Goal: Information Seeking & Learning: Find specific fact

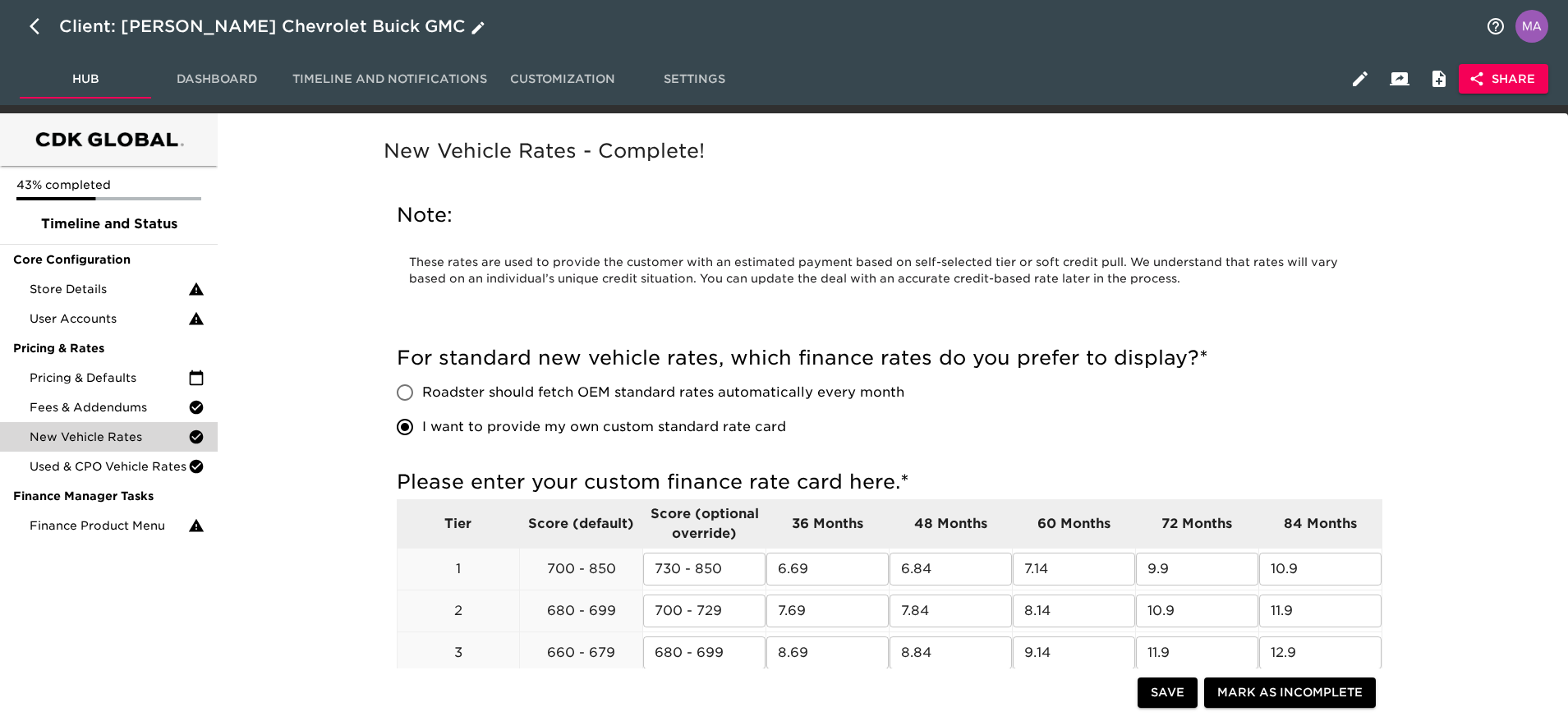
click at [38, 24] on icon "button" at bounding box center [40, 26] width 19 height 19
select select "10"
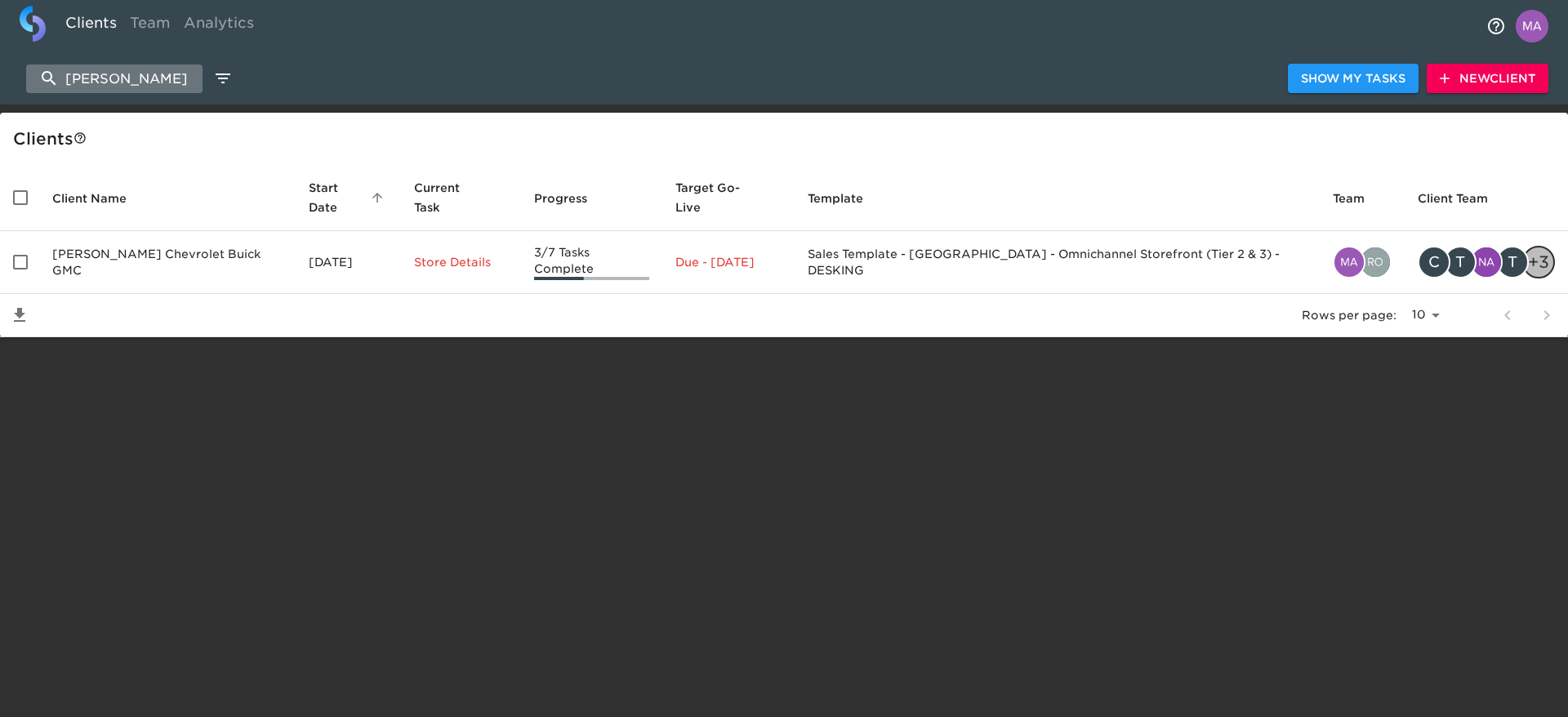
click at [111, 78] on input "[PERSON_NAME]" at bounding box center [114, 79] width 176 height 29
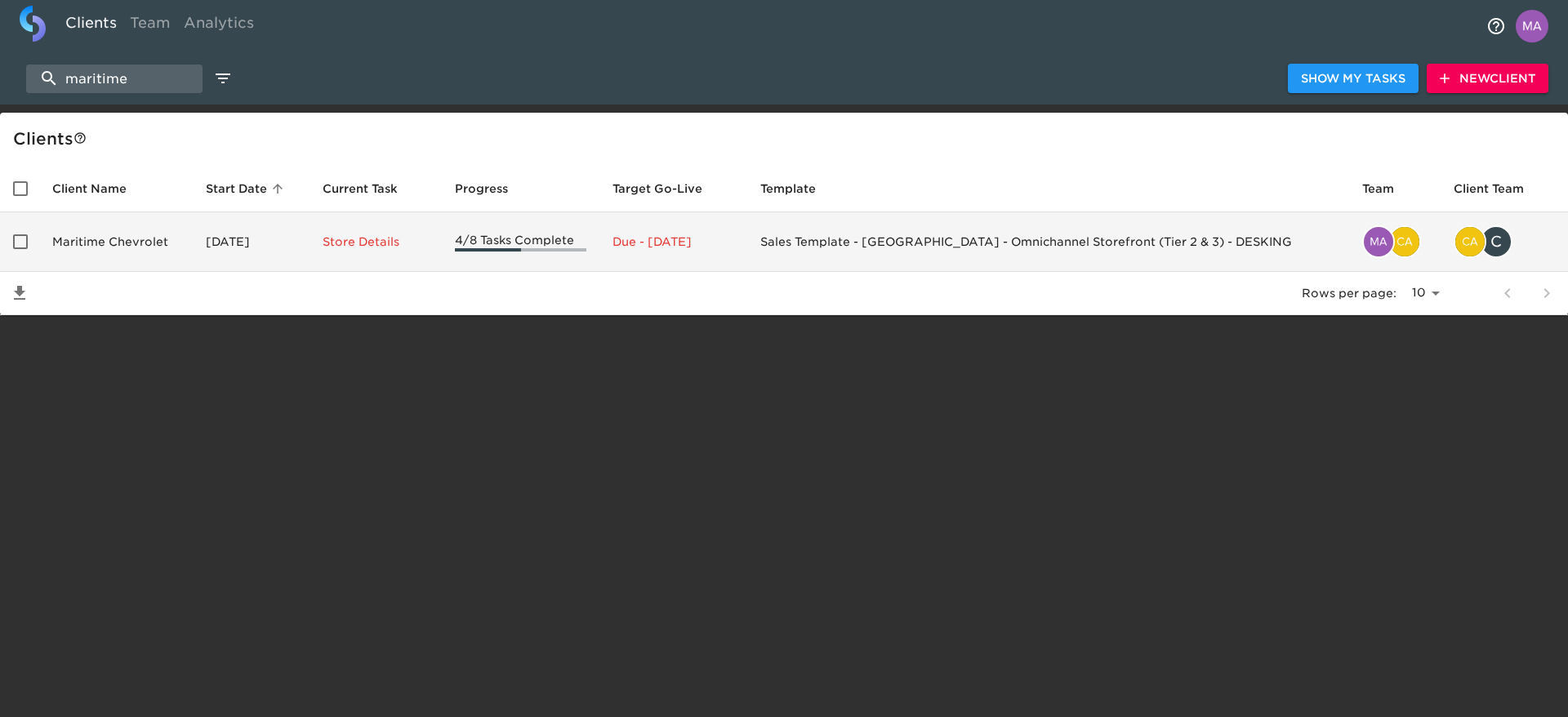
type input "maritime"
click at [112, 247] on td "Maritime Chevrolet" at bounding box center [116, 242] width 153 height 60
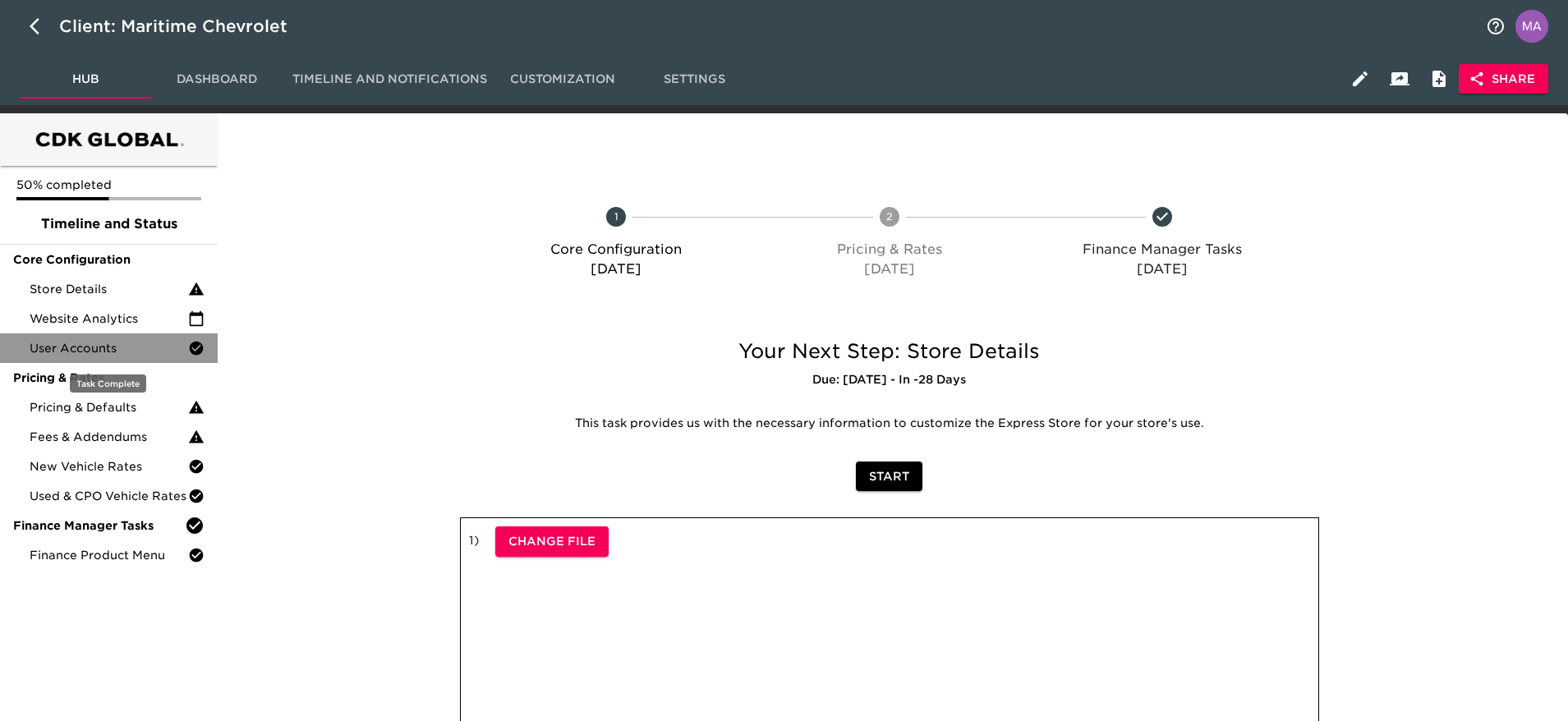
click at [80, 353] on span "User Accounts" at bounding box center [110, 348] width 159 height 16
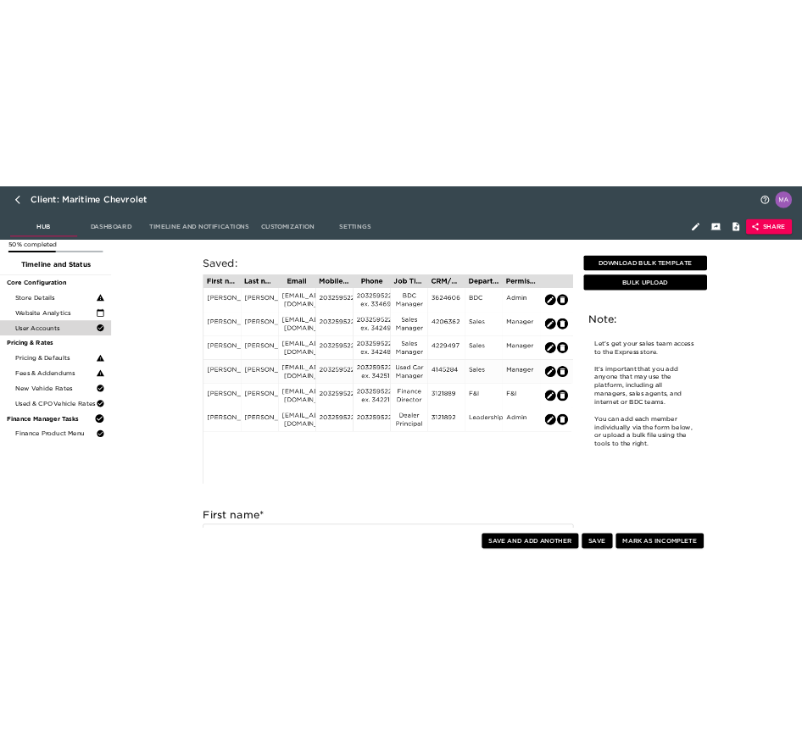
scroll to position [33, 0]
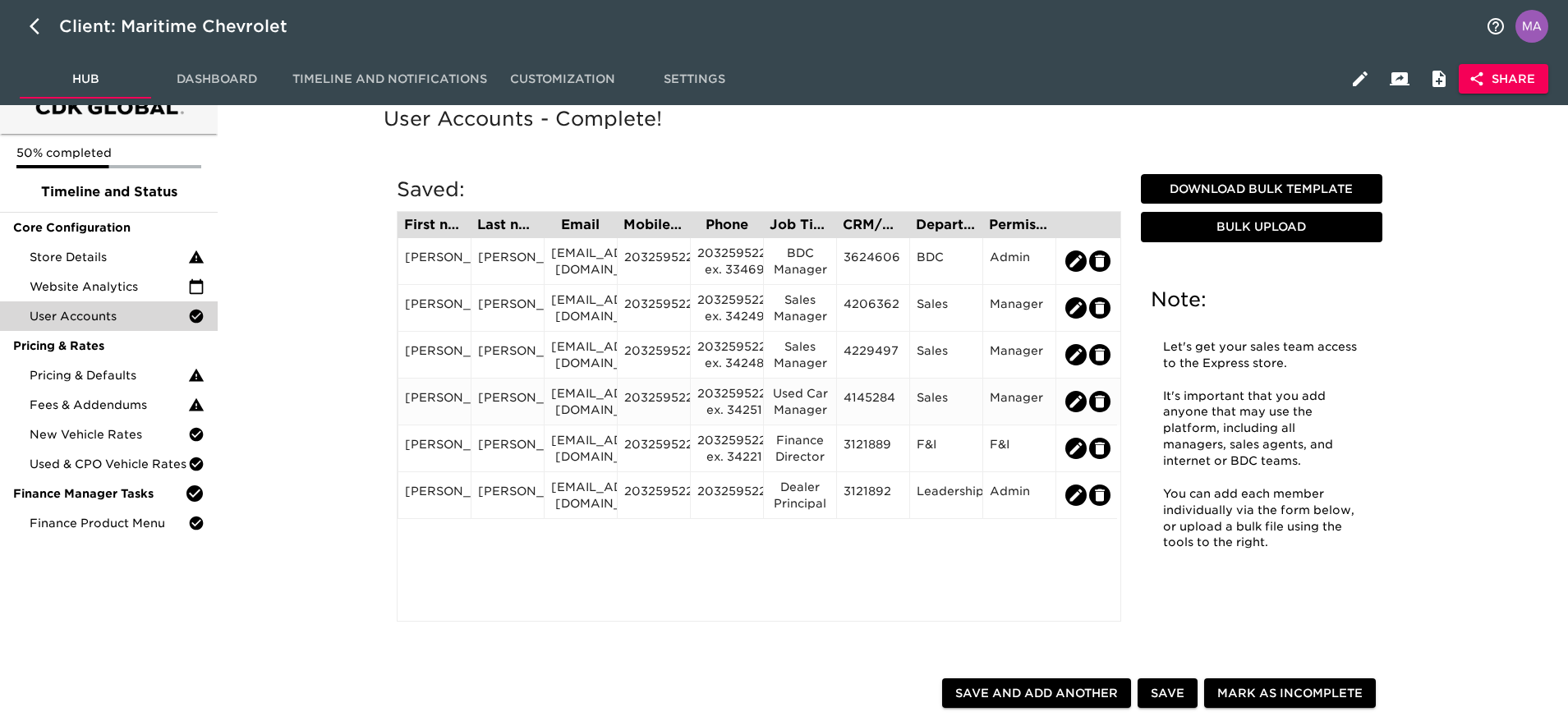
click at [469, 439] on div "[PERSON_NAME]" at bounding box center [433, 449] width 73 height 47
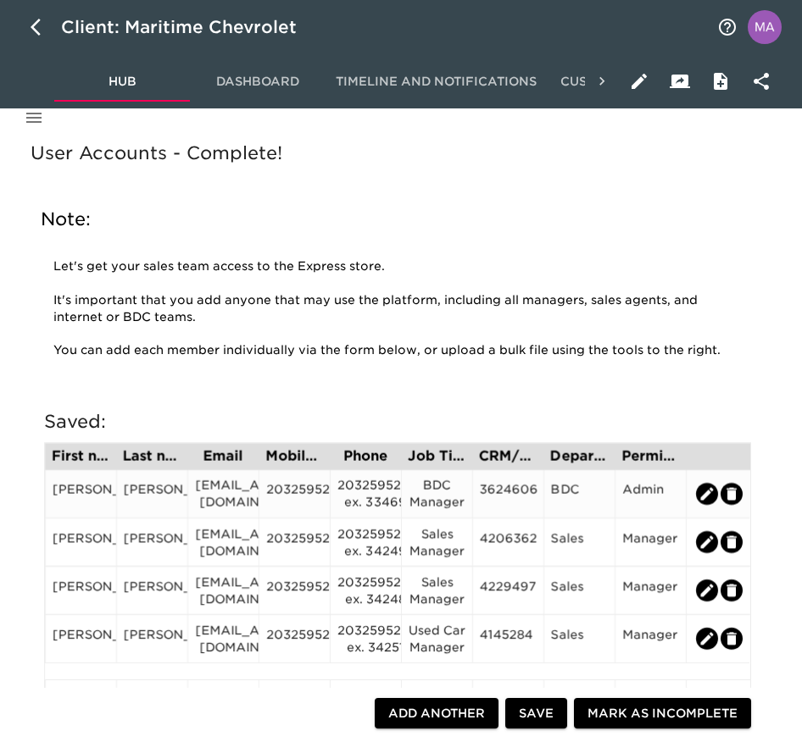
click at [92, 489] on div "[PERSON_NAME]" at bounding box center [81, 493] width 57 height 25
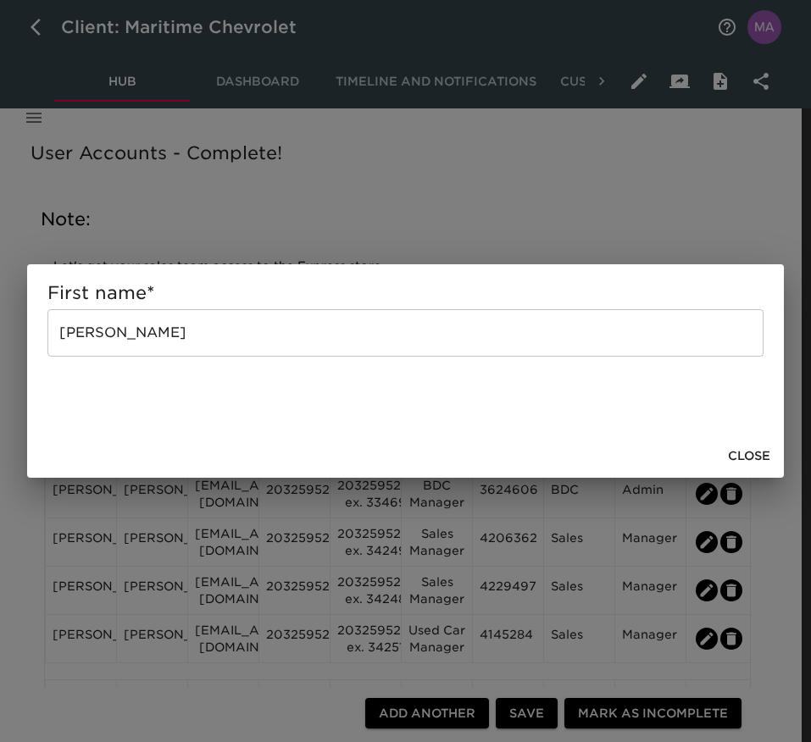
click at [92, 489] on div "First name * [PERSON_NAME] ​ Close" at bounding box center [405, 371] width 811 height 742
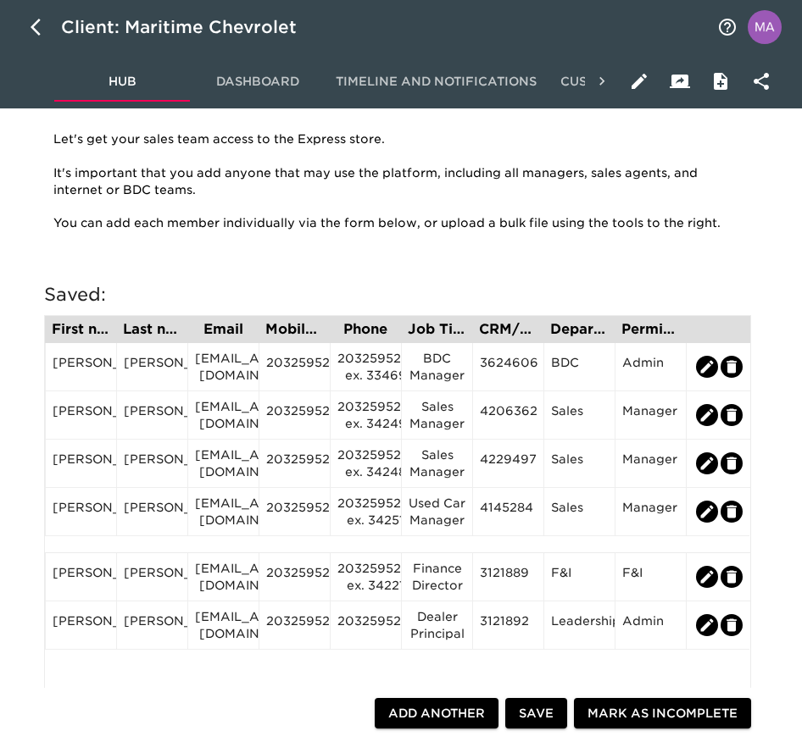
scroll to position [193, 0]
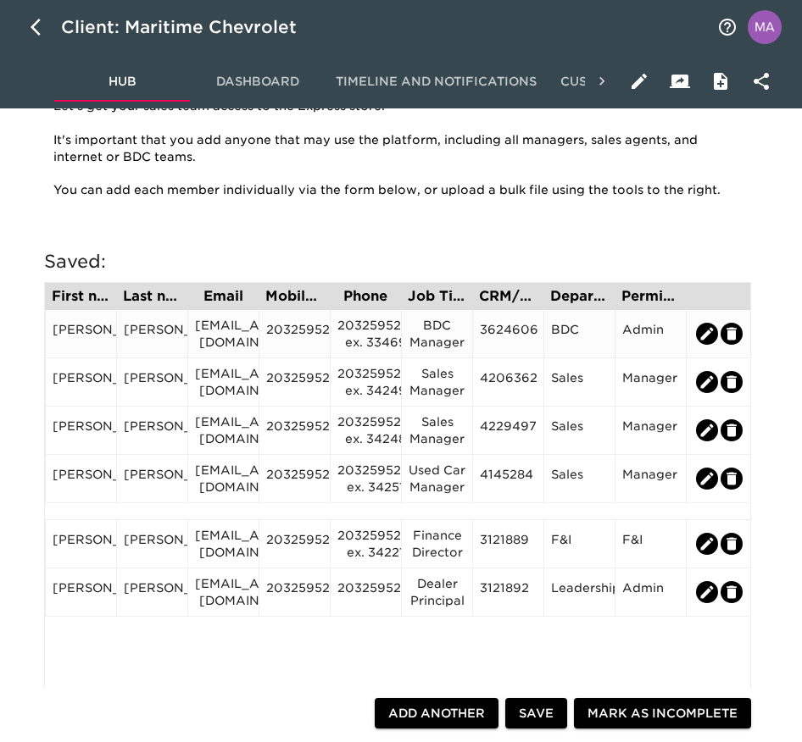
click at [73, 331] on div "[PERSON_NAME]" at bounding box center [81, 333] width 57 height 25
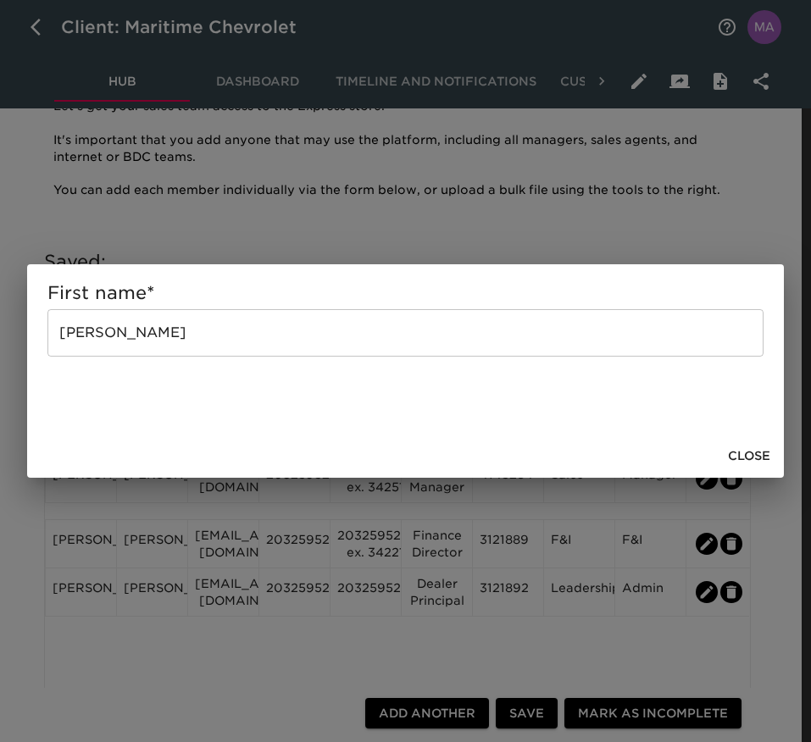
click at [73, 331] on input "[PERSON_NAME]" at bounding box center [405, 332] width 716 height 47
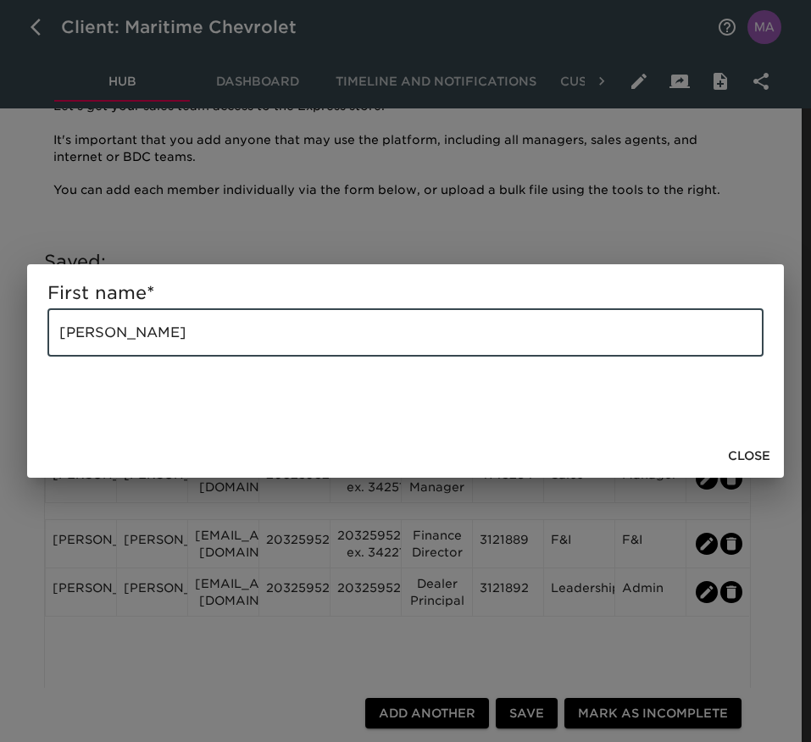
click at [73, 331] on input "[PERSON_NAME]" at bounding box center [405, 332] width 716 height 47
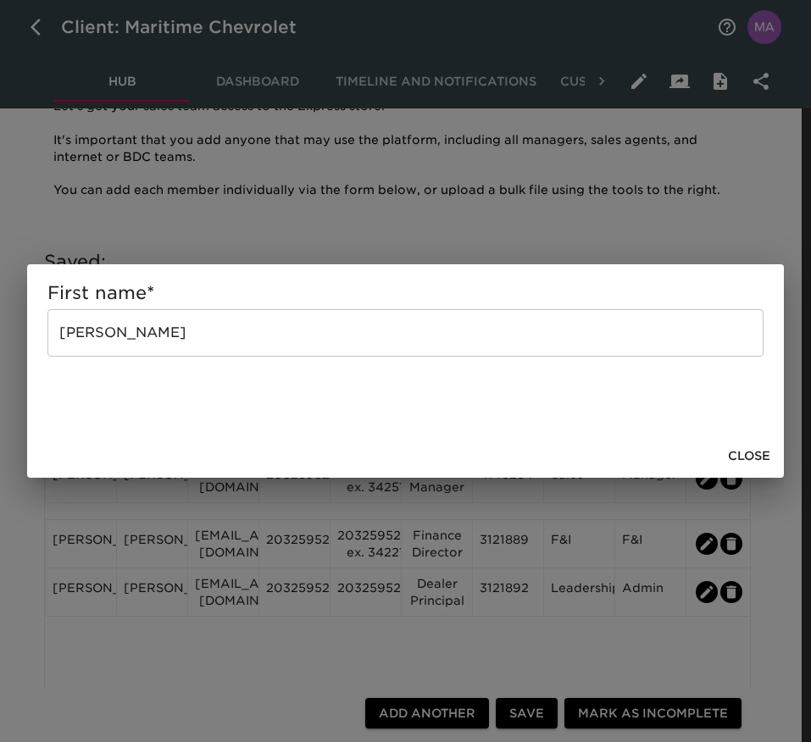
click at [214, 236] on div "First name * [PERSON_NAME] ​ Close" at bounding box center [405, 371] width 811 height 742
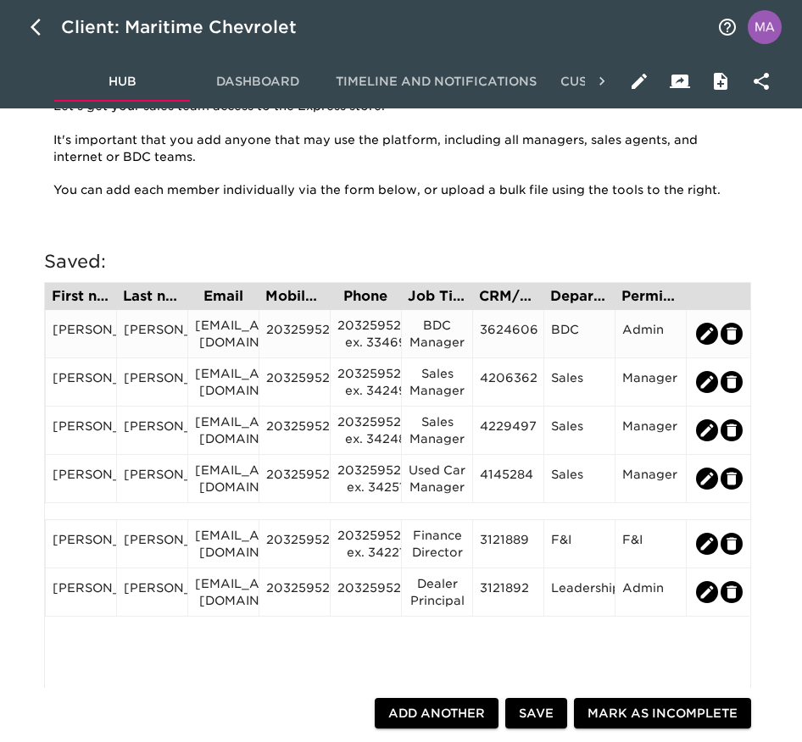
click at [208, 332] on div "[EMAIL_ADDRESS][DOMAIN_NAME]" at bounding box center [223, 334] width 57 height 34
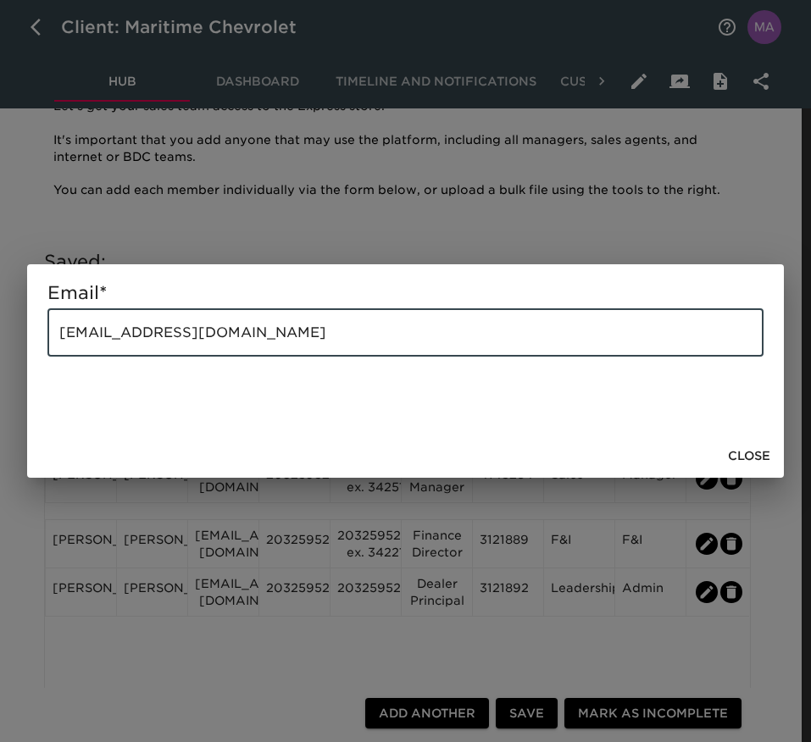
click at [208, 332] on input "[EMAIL_ADDRESS][DOMAIN_NAME]" at bounding box center [405, 332] width 716 height 47
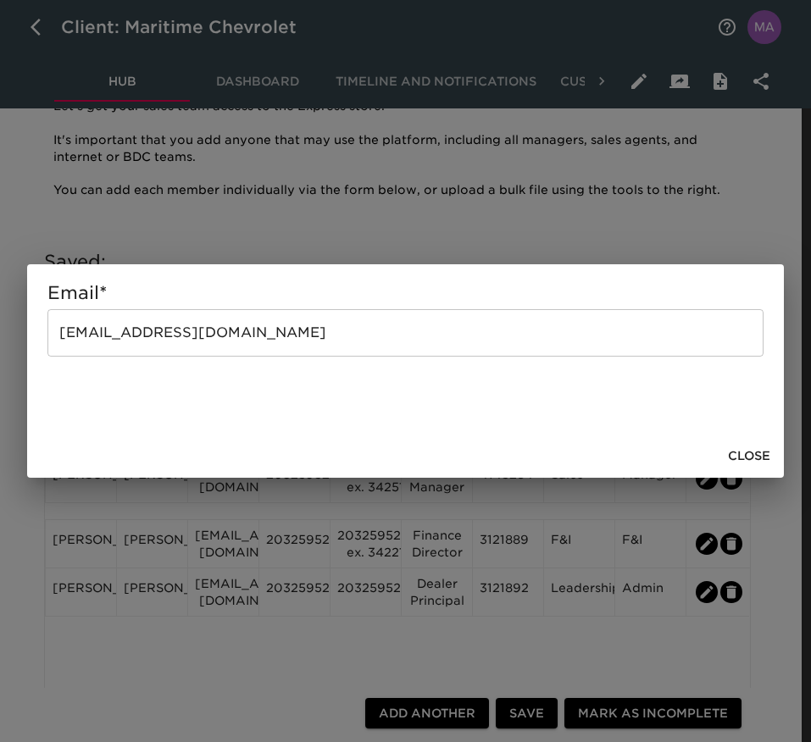
click at [763, 452] on span "Close" at bounding box center [749, 456] width 42 height 21
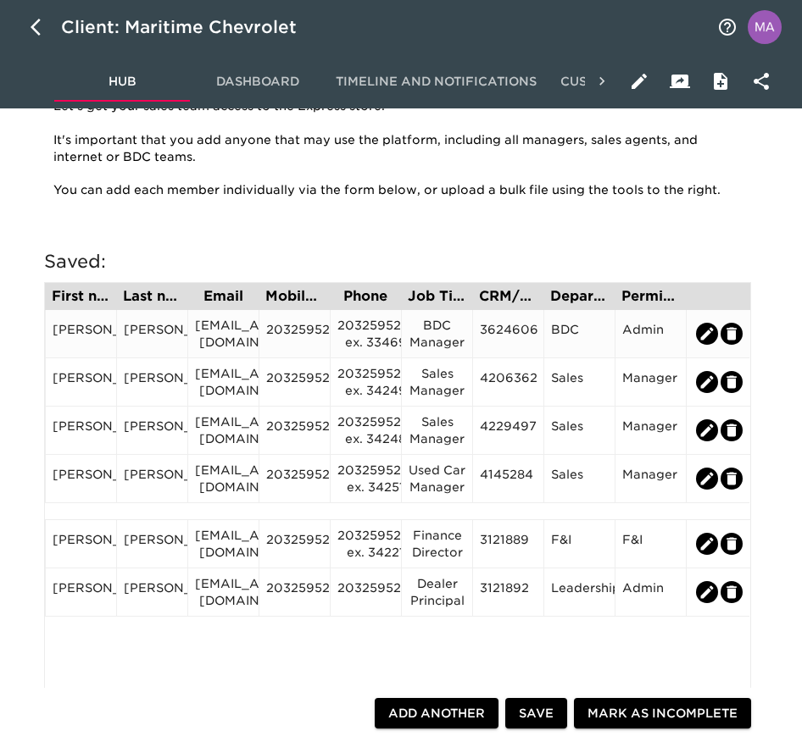
click at [309, 317] on div "2032595221" at bounding box center [293, 334] width 71 height 48
click at [293, 335] on div "2032595221" at bounding box center [294, 333] width 57 height 25
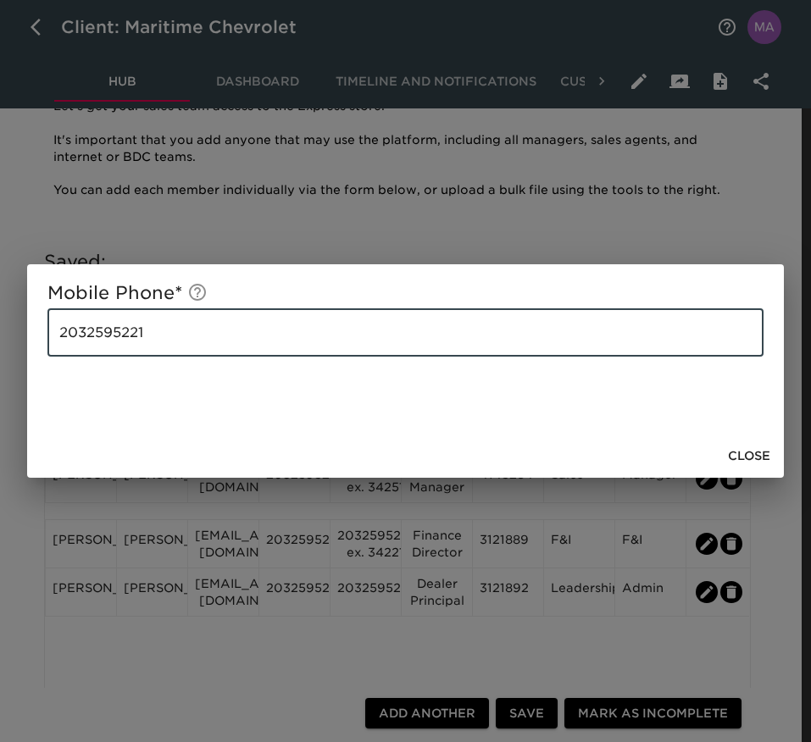
click at [293, 335] on input "2032595221" at bounding box center [405, 332] width 716 height 47
click at [742, 454] on span "Close" at bounding box center [749, 456] width 42 height 21
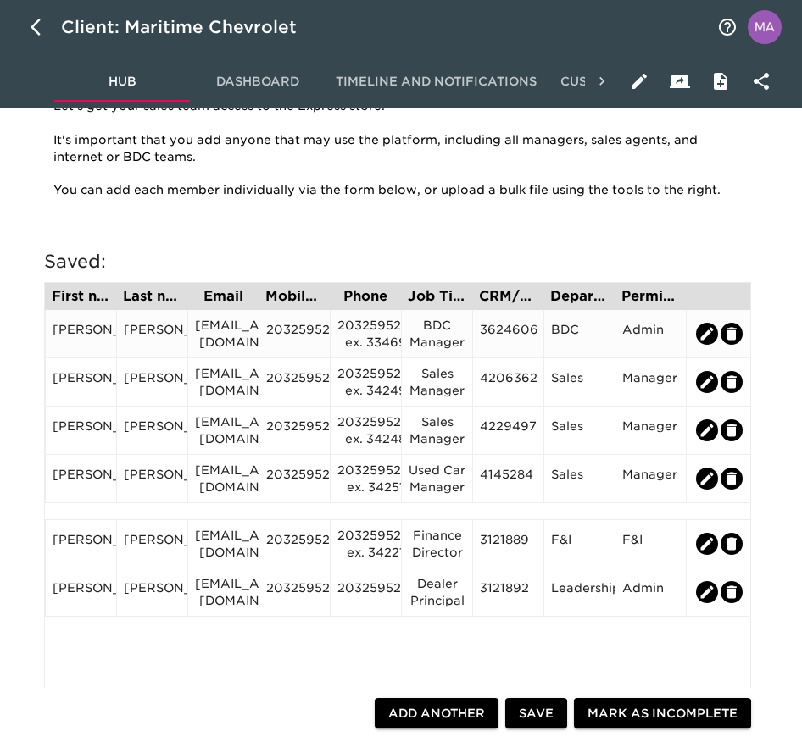
click at [532, 336] on div "3624606" at bounding box center [508, 333] width 57 height 25
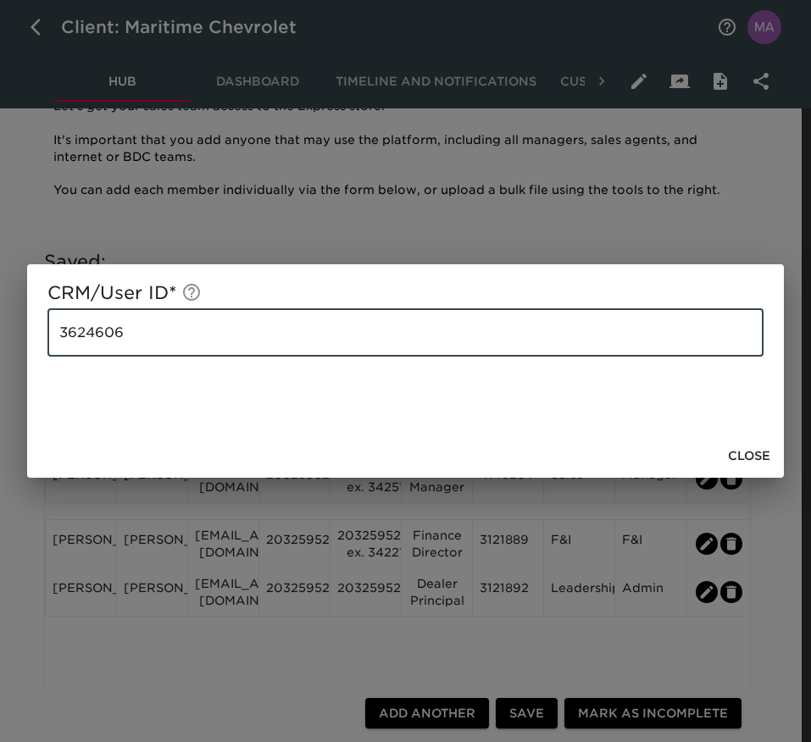
click at [492, 331] on input "3624606" at bounding box center [405, 332] width 716 height 47
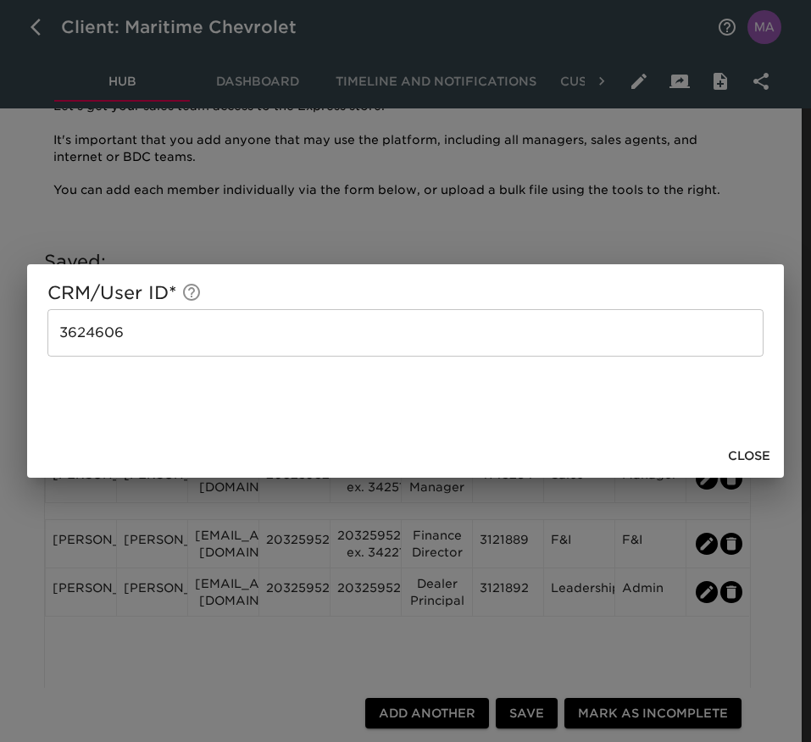
click at [754, 453] on span "Close" at bounding box center [749, 456] width 42 height 21
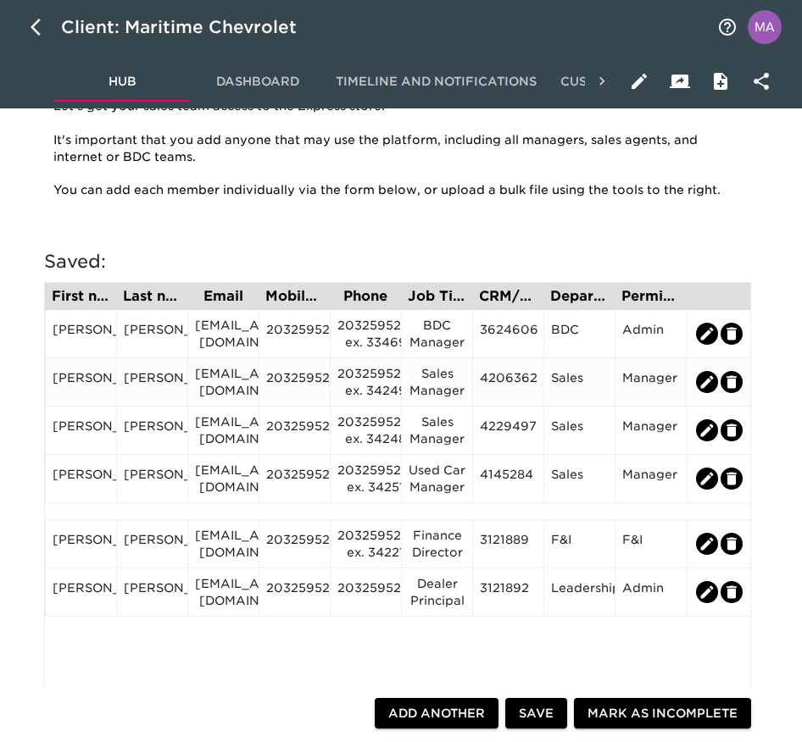
click at [523, 381] on div "4206362" at bounding box center [508, 382] width 57 height 25
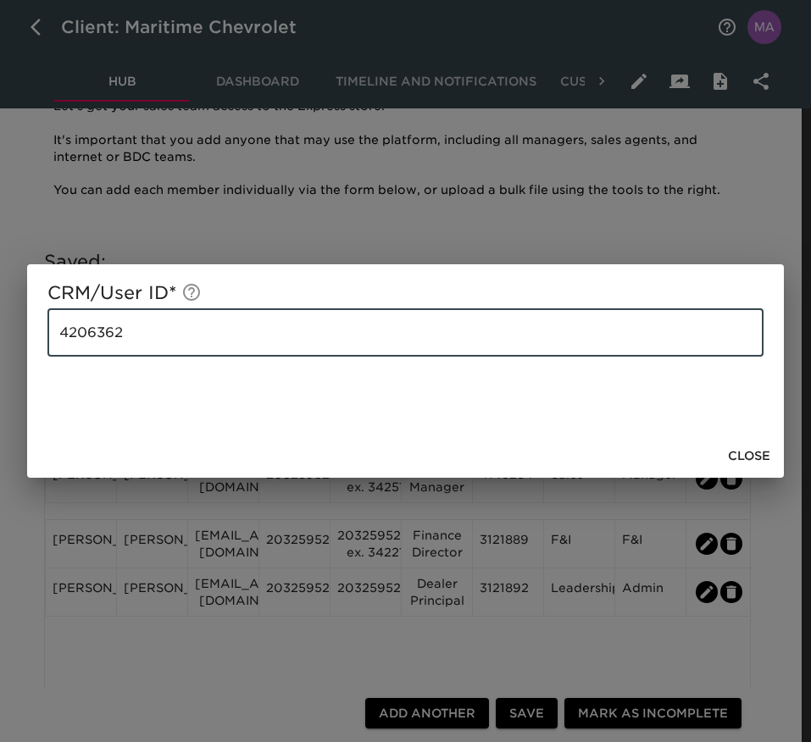
click at [400, 345] on input "4206362" at bounding box center [405, 332] width 716 height 47
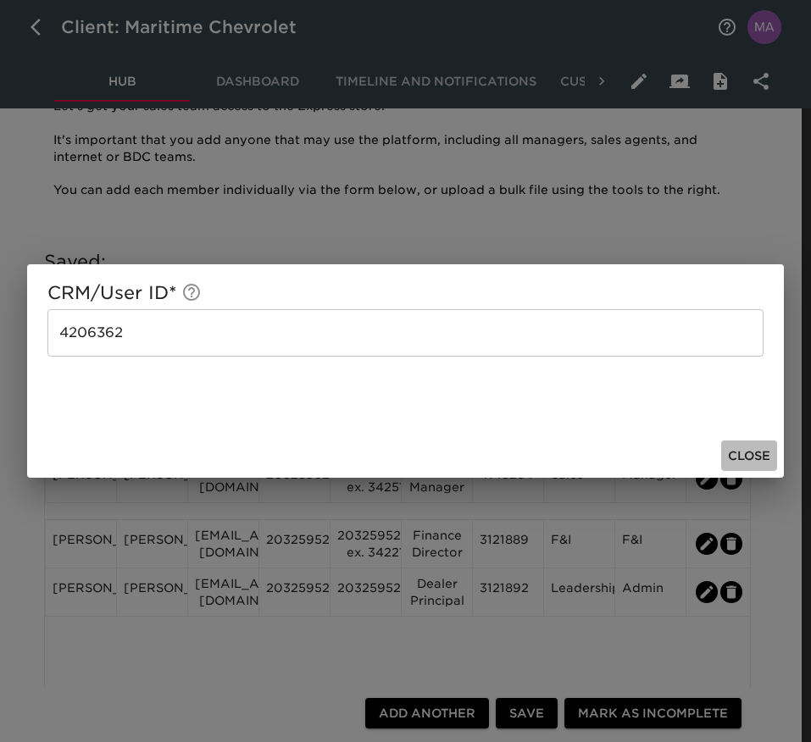
click at [748, 456] on span "Close" at bounding box center [749, 456] width 42 height 21
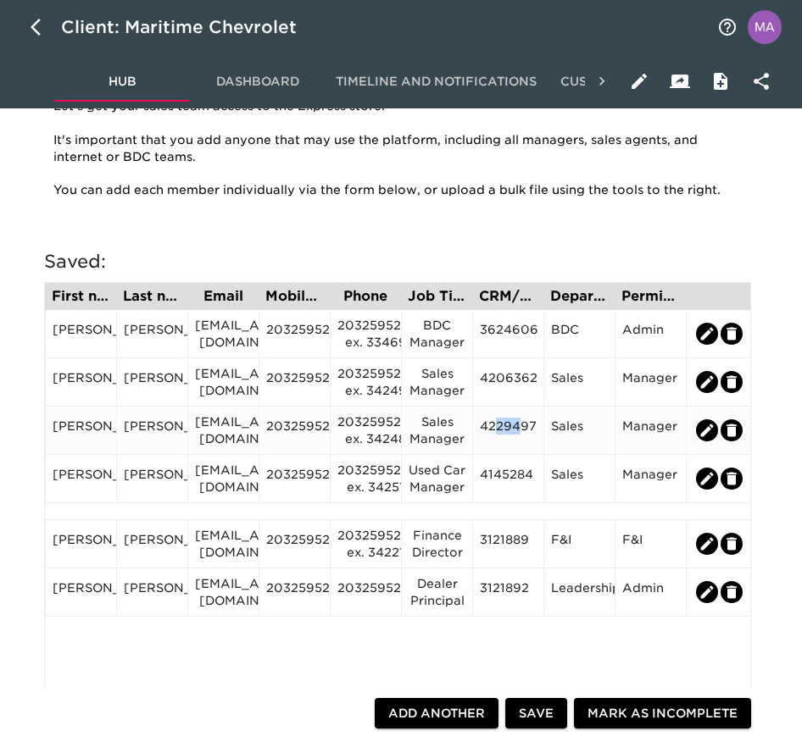
drag, startPoint x: 520, startPoint y: 408, endPoint x: 497, endPoint y: 427, distance: 30.1
click at [497, 427] on div "4229497" at bounding box center [507, 431] width 71 height 48
click at [497, 427] on div "4229497" at bounding box center [508, 430] width 57 height 25
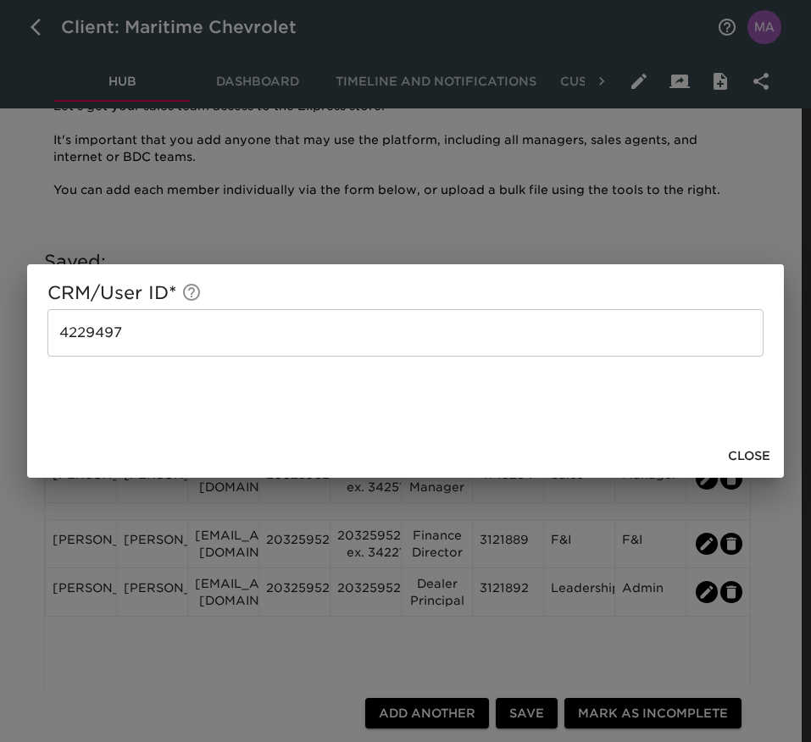
click at [497, 427] on div "CRM/User ID * 4229497 ​" at bounding box center [405, 349] width 757 height 170
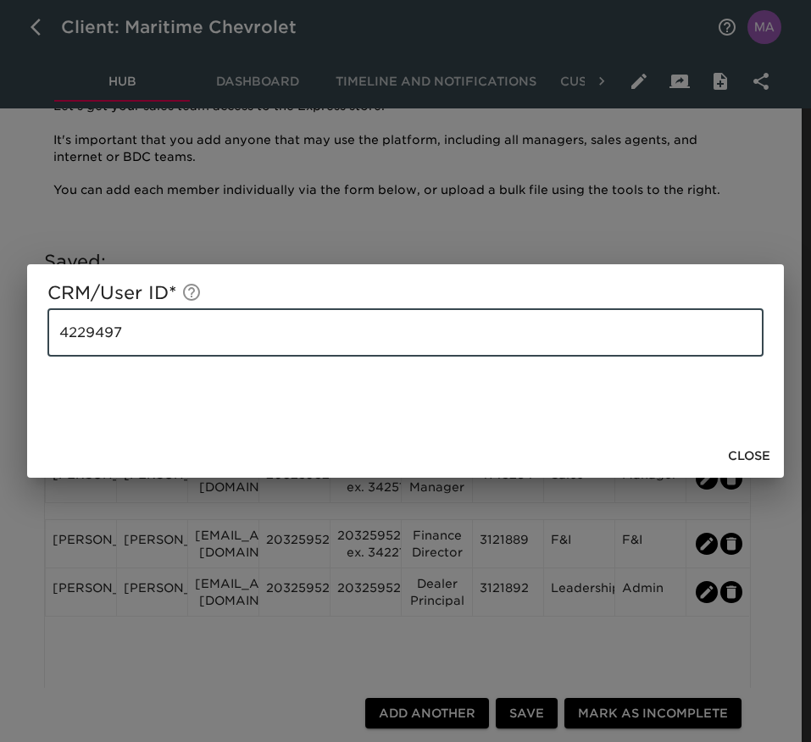
click at [145, 320] on input "4229497" at bounding box center [405, 332] width 716 height 47
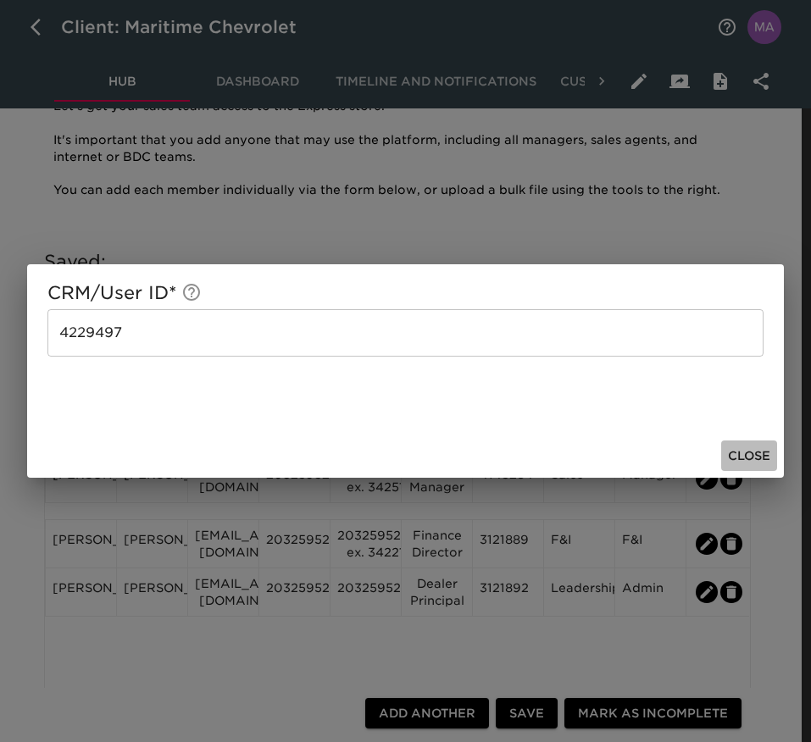
click at [742, 464] on span "Close" at bounding box center [749, 456] width 42 height 21
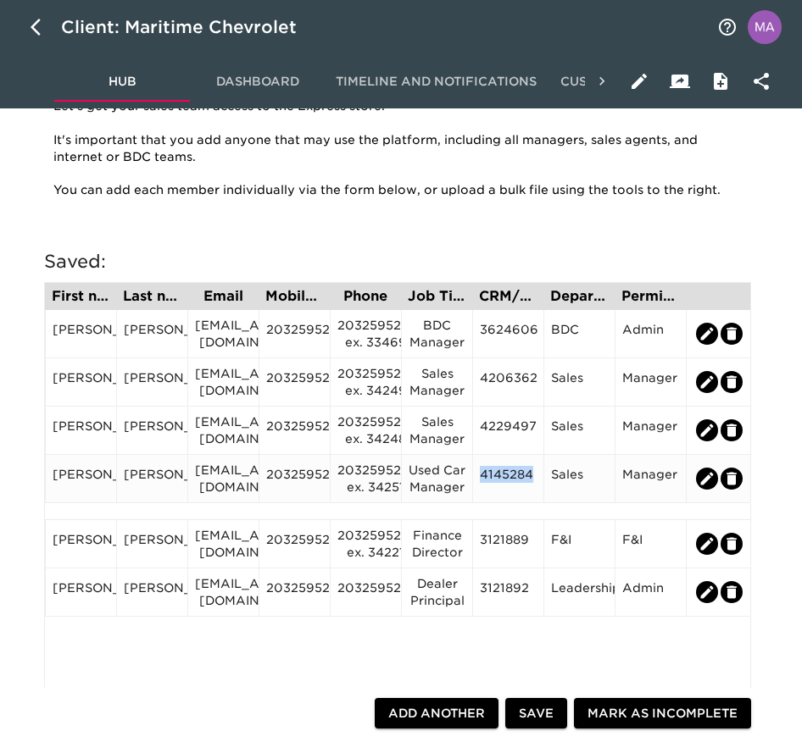
drag, startPoint x: 536, startPoint y: 481, endPoint x: 472, endPoint y: 486, distance: 63.8
click at [472, 486] on div "4145284" at bounding box center [507, 479] width 71 height 48
copy div "4145284"
drag, startPoint x: 536, startPoint y: 542, endPoint x: 477, endPoint y: 541, distance: 59.3
click at [477, 541] on div "3121889" at bounding box center [507, 544] width 71 height 48
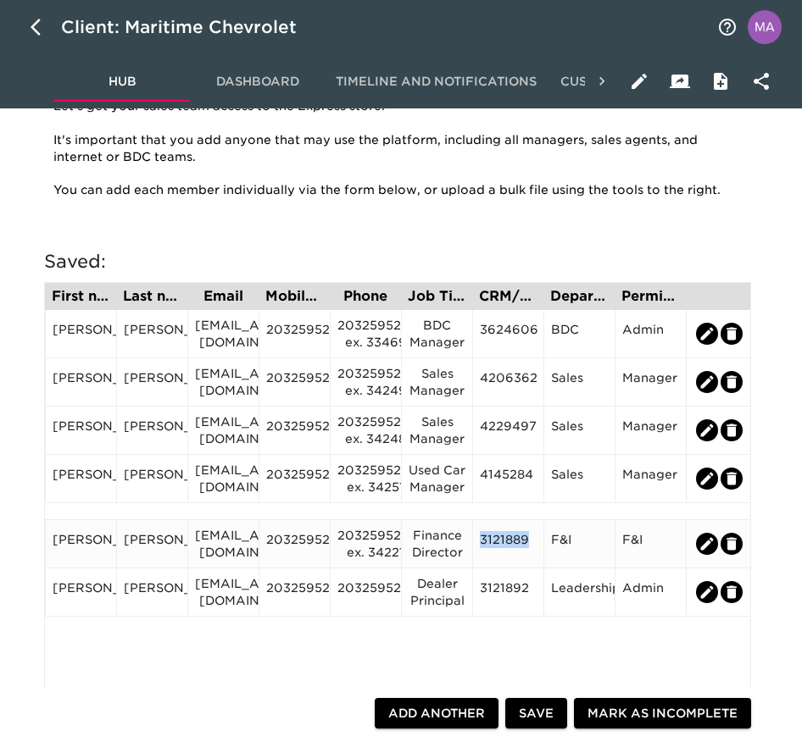
copy div "3121889"
drag, startPoint x: 529, startPoint y: 592, endPoint x: 481, endPoint y: 592, distance: 48.3
click at [481, 592] on div "3121892" at bounding box center [508, 592] width 57 height 25
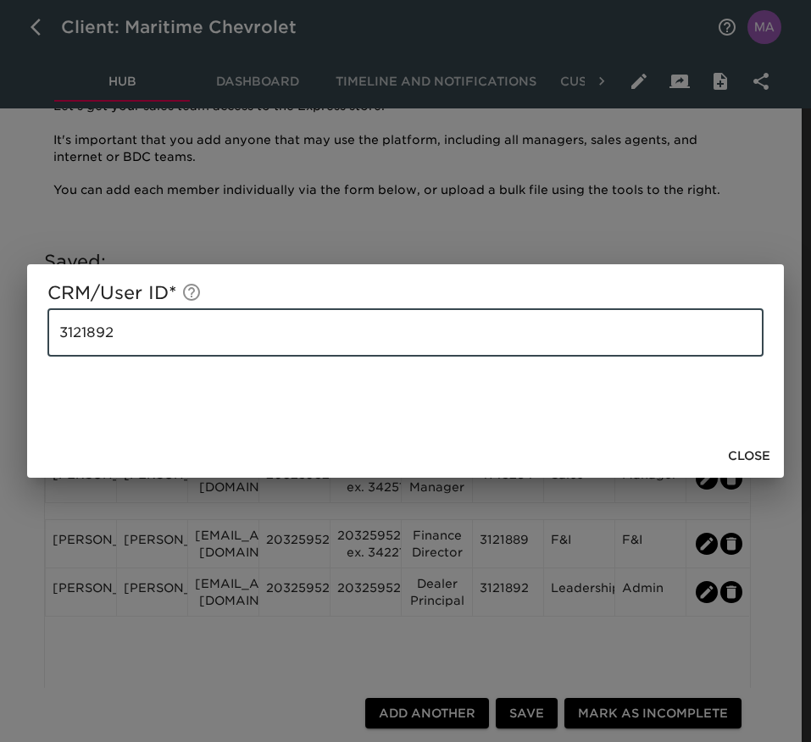
click at [254, 342] on input "3121892" at bounding box center [405, 332] width 716 height 47
click at [749, 458] on span "Close" at bounding box center [749, 456] width 42 height 21
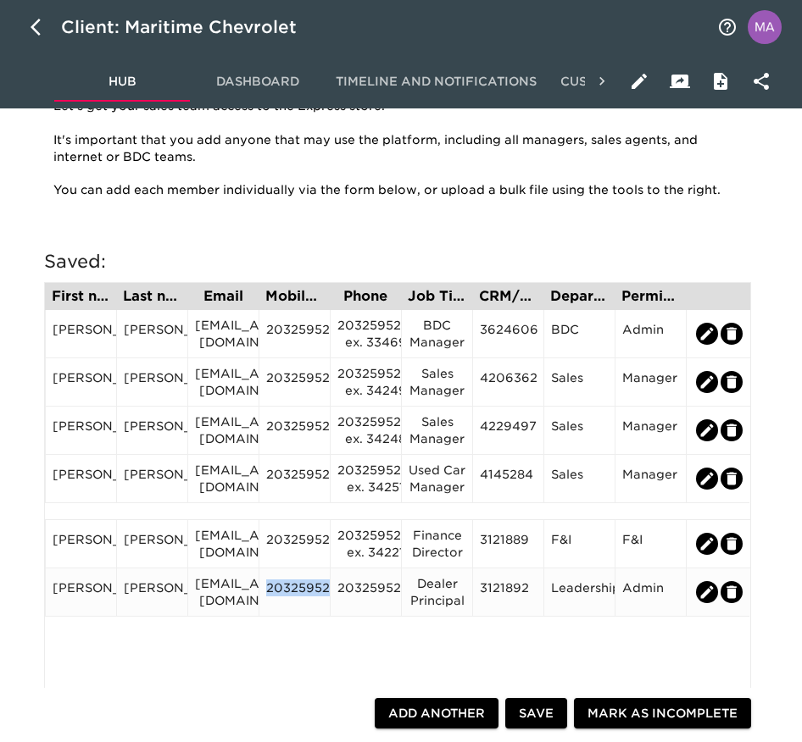
drag, startPoint x: 330, startPoint y: 588, endPoint x: 265, endPoint y: 595, distance: 64.8
click at [265, 595] on div "[PERSON_NAME] [EMAIL_ADDRESS][DOMAIN_NAME] 2032595221 2032595221 Dealer Princip…" at bounding box center [397, 593] width 705 height 48
copy div "2032595221"
drag, startPoint x: 197, startPoint y: 586, endPoint x: 243, endPoint y: 601, distance: 48.0
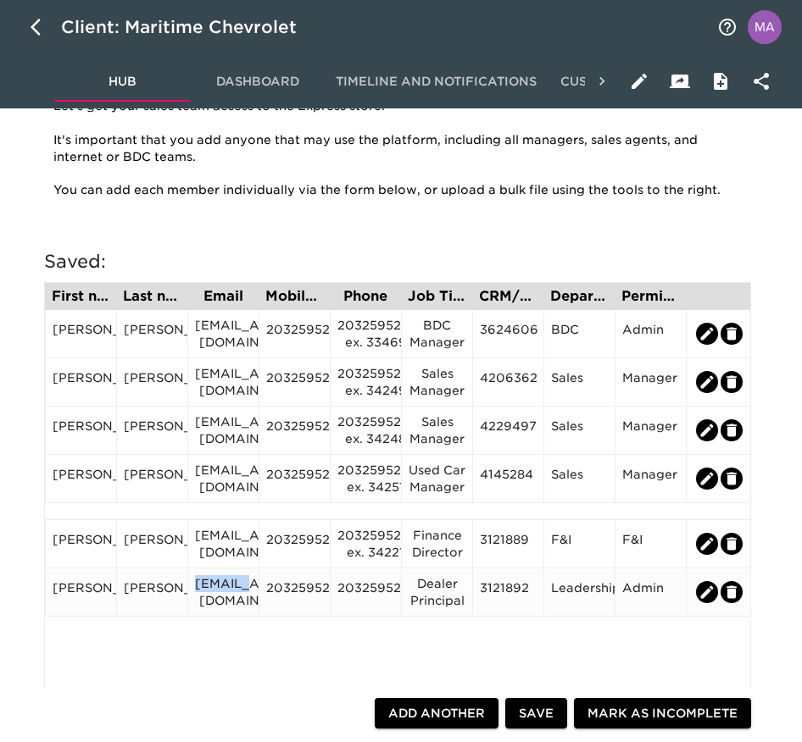
click at [243, 601] on div "[EMAIL_ADDRESS][DOMAIN_NAME]" at bounding box center [223, 592] width 57 height 34
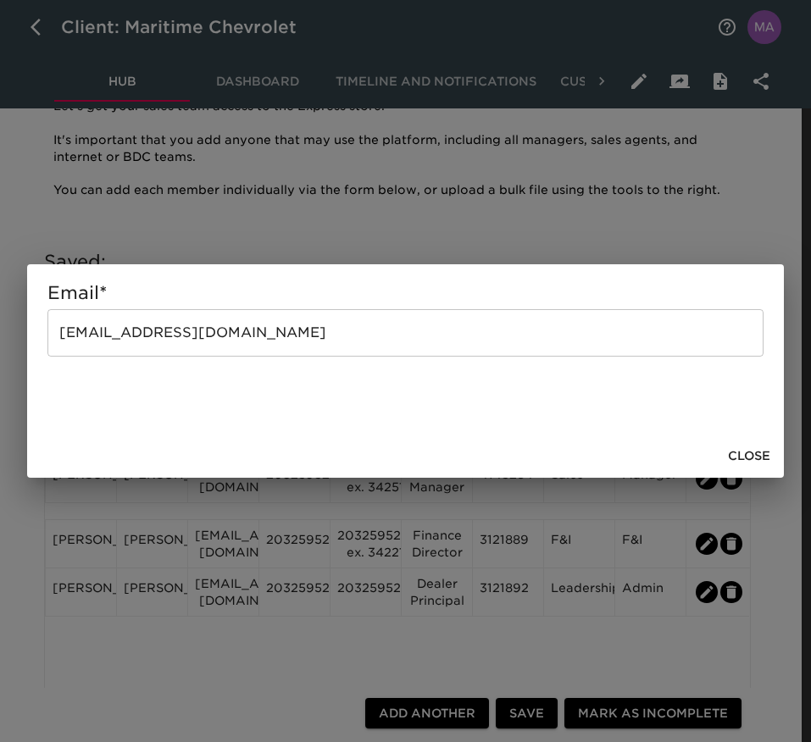
click at [366, 320] on input "[EMAIL_ADDRESS][DOMAIN_NAME]" at bounding box center [405, 332] width 716 height 47
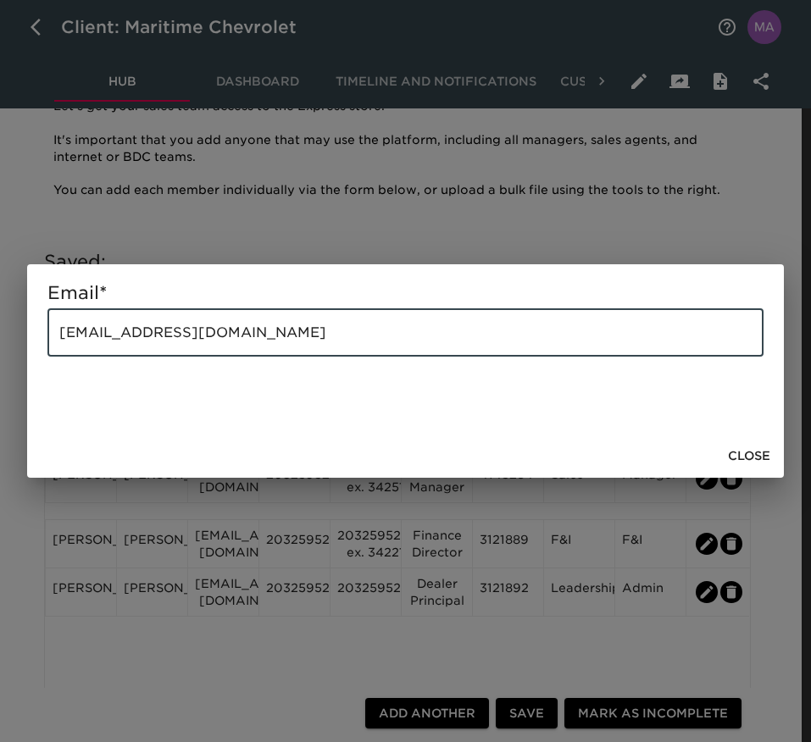
click at [366, 320] on input "[EMAIL_ADDRESS][DOMAIN_NAME]" at bounding box center [405, 332] width 716 height 47
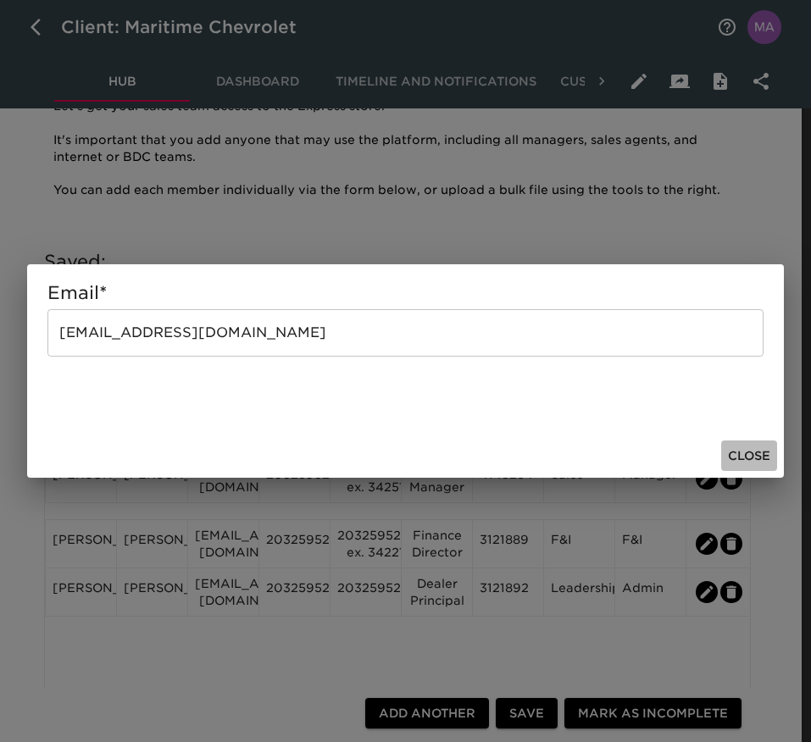
click at [753, 458] on span "Close" at bounding box center [749, 456] width 42 height 21
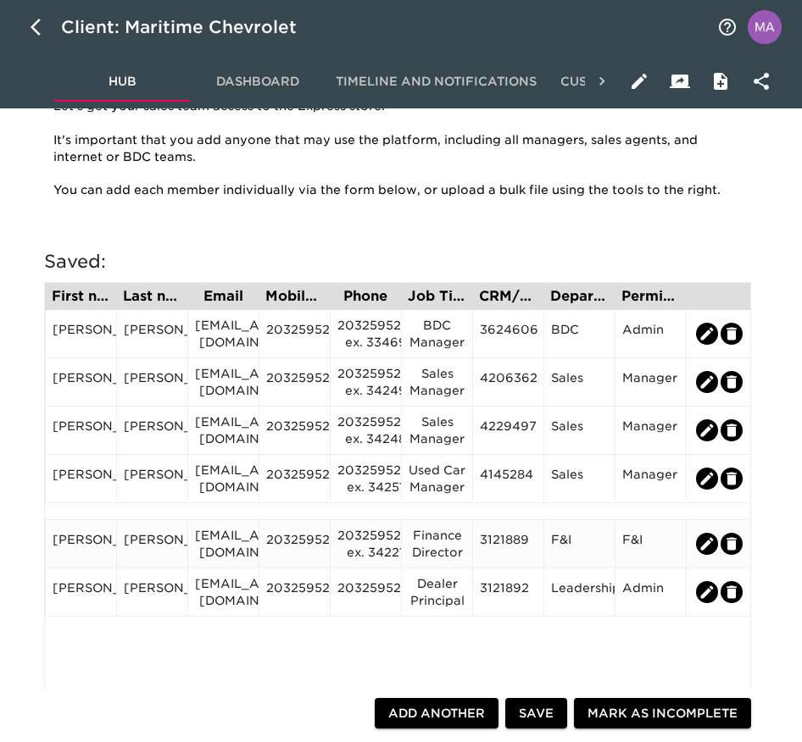
click at [223, 537] on div "[EMAIL_ADDRESS][DOMAIN_NAME]" at bounding box center [223, 544] width 57 height 34
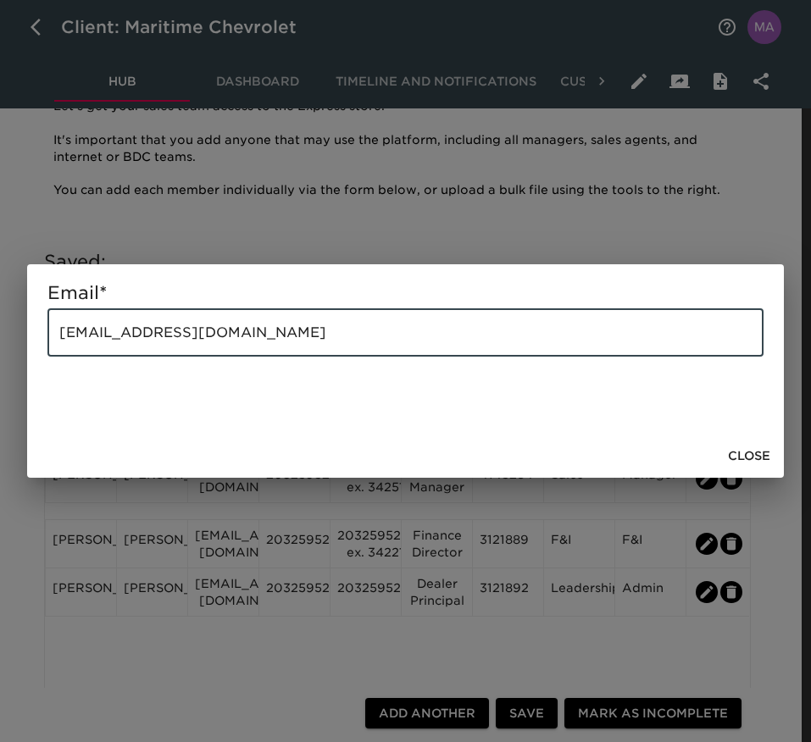
drag, startPoint x: 328, startPoint y: 340, endPoint x: -58, endPoint y: 374, distance: 387.9
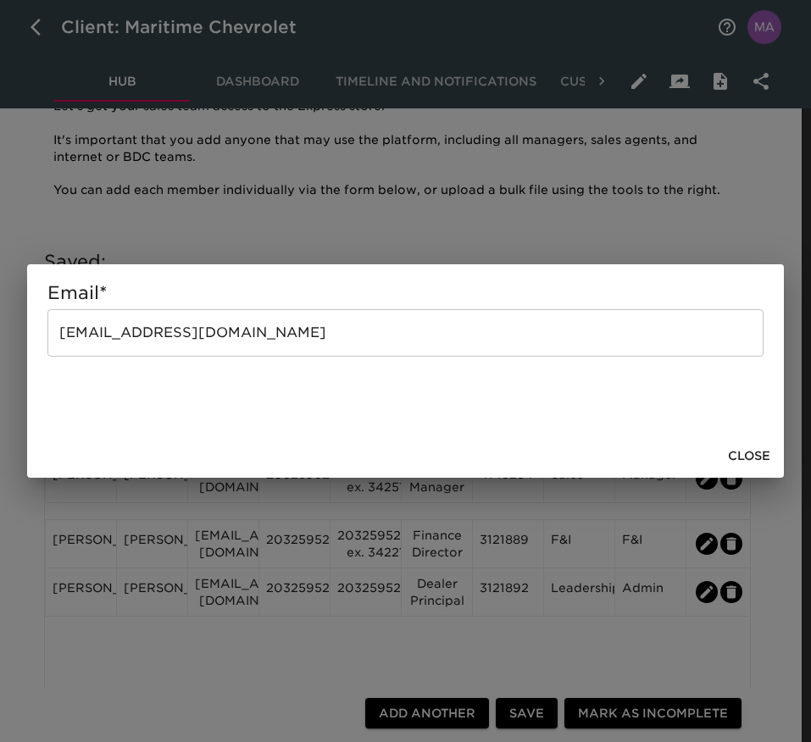
click at [740, 450] on span "Close" at bounding box center [749, 456] width 42 height 21
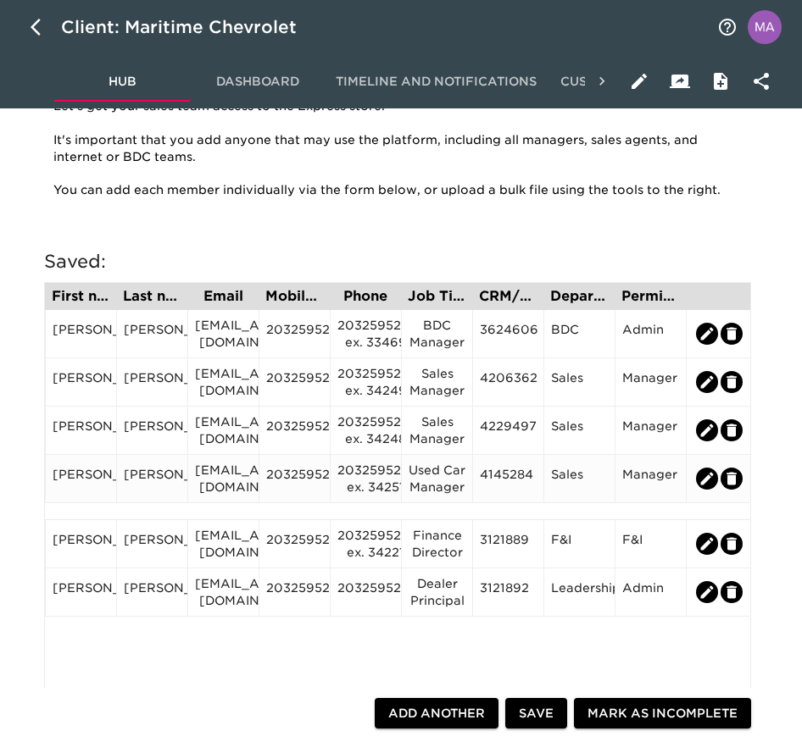
click at [223, 493] on div "[EMAIL_ADDRESS][DOMAIN_NAME]" at bounding box center [223, 479] width 57 height 34
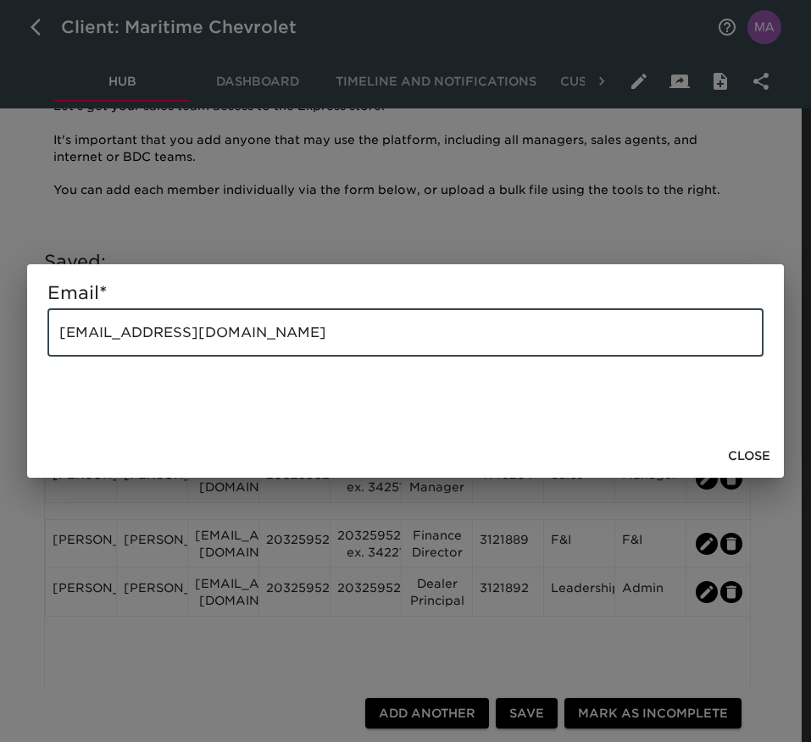
drag, startPoint x: 353, startPoint y: 351, endPoint x: 59, endPoint y: 353, distance: 294.1
click at [59, 353] on input "[EMAIL_ADDRESS][DOMAIN_NAME]" at bounding box center [405, 332] width 716 height 47
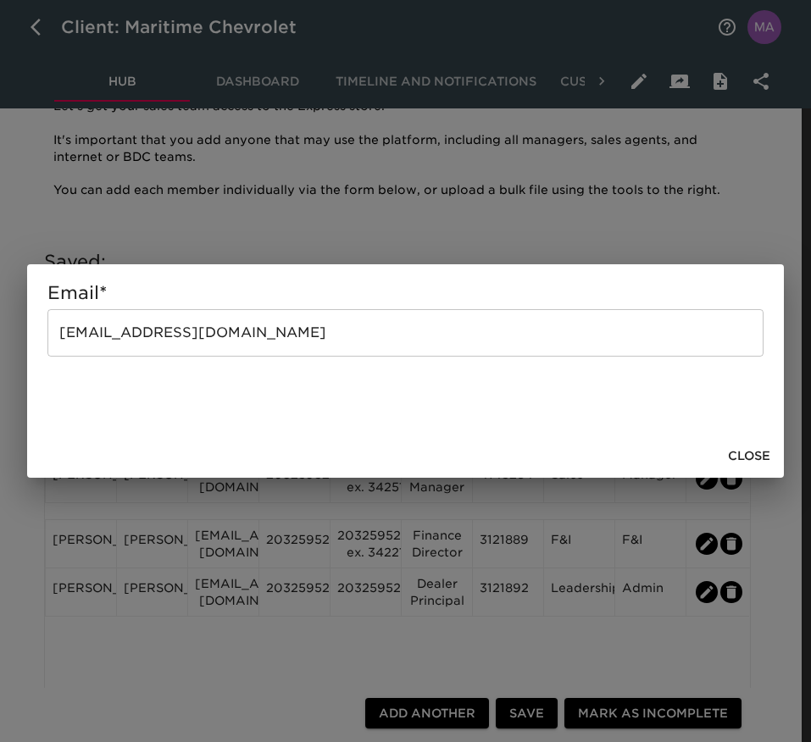
click at [614, 547] on div "Email * [EMAIL_ADDRESS][DOMAIN_NAME] ​ Close" at bounding box center [405, 371] width 811 height 742
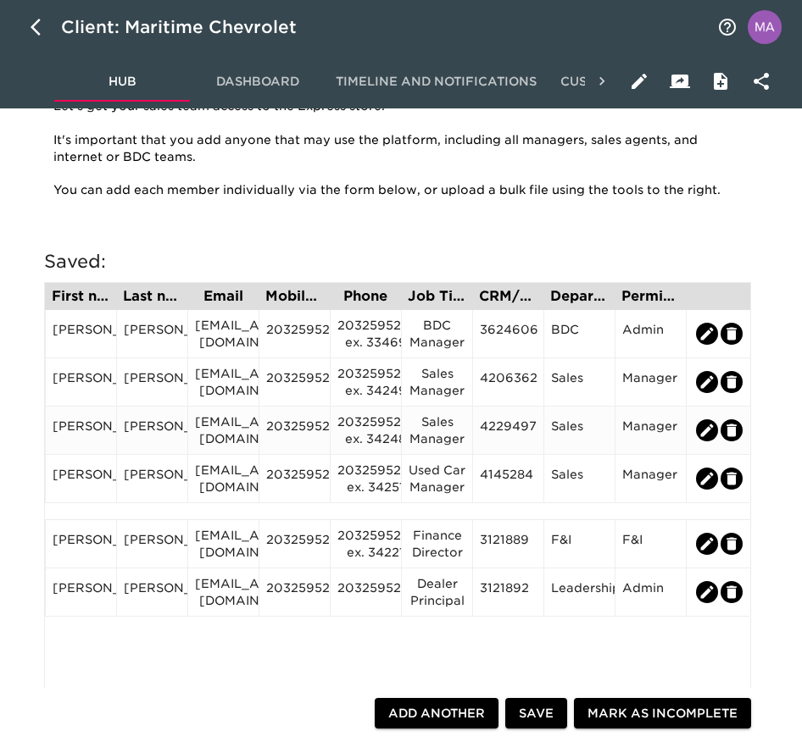
click at [236, 430] on div "[EMAIL_ADDRESS][DOMAIN_NAME]" at bounding box center [223, 431] width 57 height 34
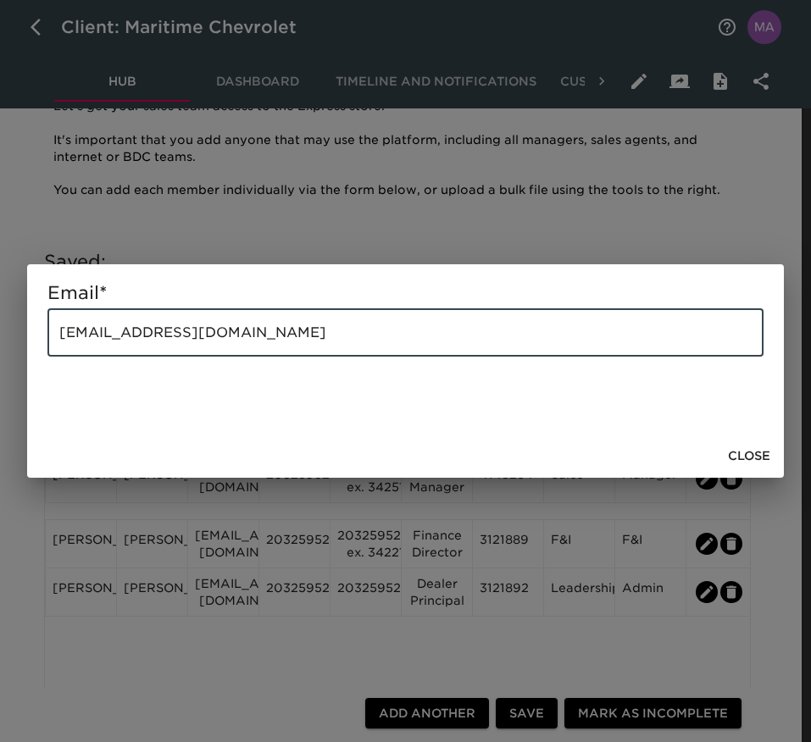
drag, startPoint x: 290, startPoint y: 332, endPoint x: 31, endPoint y: 362, distance: 261.0
click at [31, 362] on div "Email * [EMAIL_ADDRESS][DOMAIN_NAME] ​" at bounding box center [405, 349] width 757 height 170
click at [775, 452] on button "Close" at bounding box center [749, 456] width 56 height 31
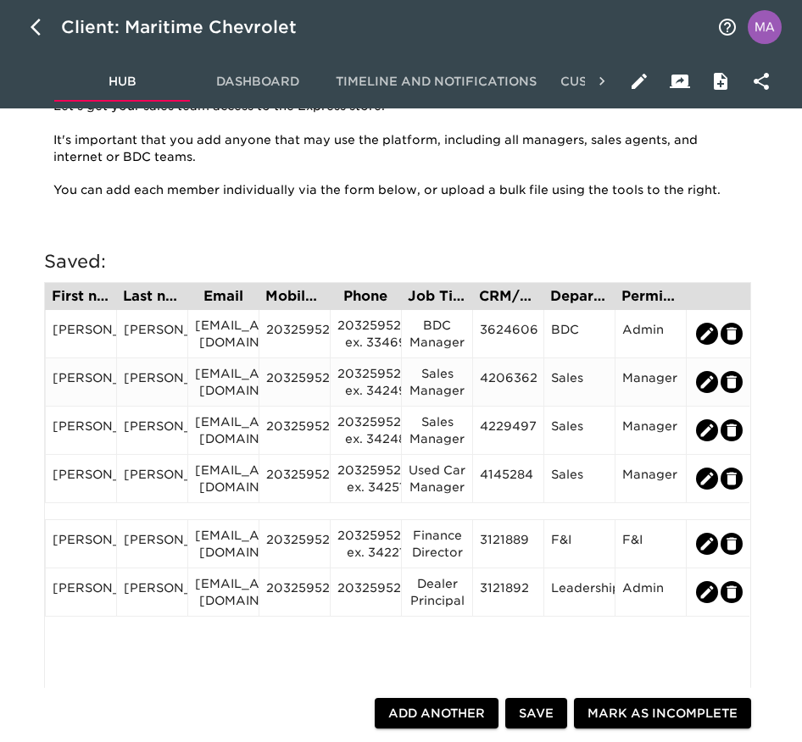
click at [242, 371] on div "[EMAIL_ADDRESS][DOMAIN_NAME]" at bounding box center [223, 382] width 57 height 34
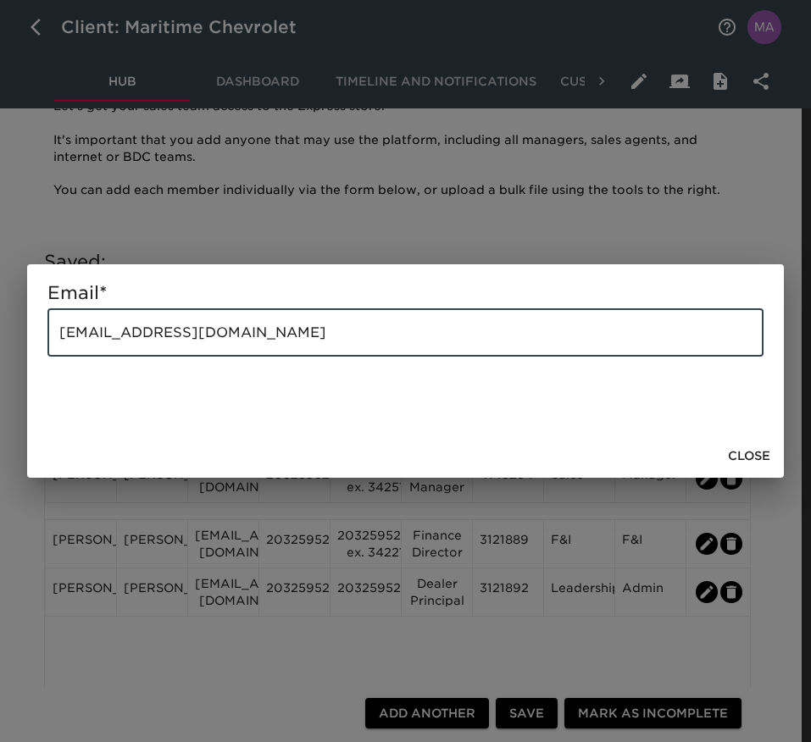
drag, startPoint x: 318, startPoint y: 332, endPoint x: -69, endPoint y: 336, distance: 387.3
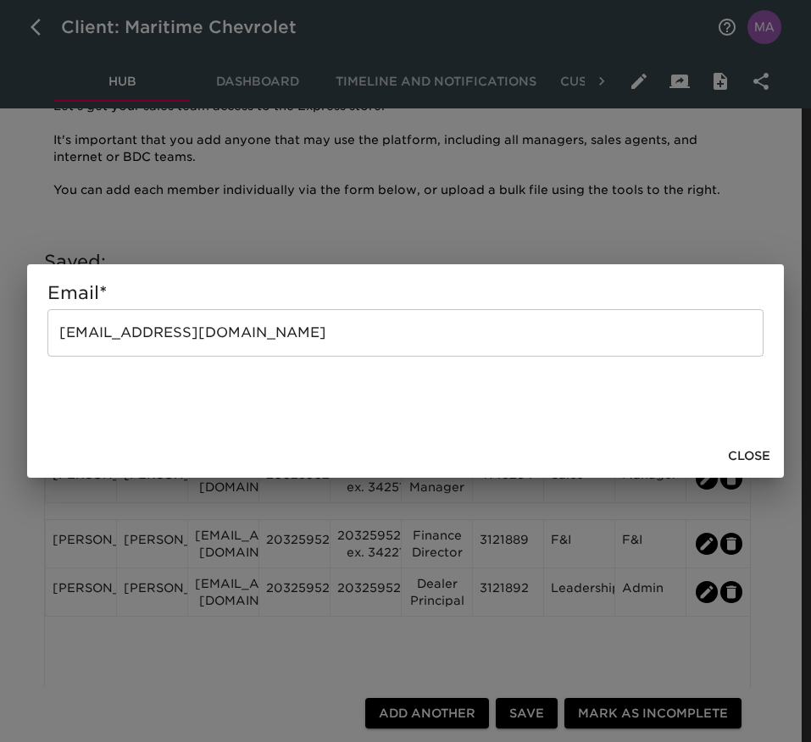
click at [756, 458] on span "Close" at bounding box center [749, 456] width 42 height 21
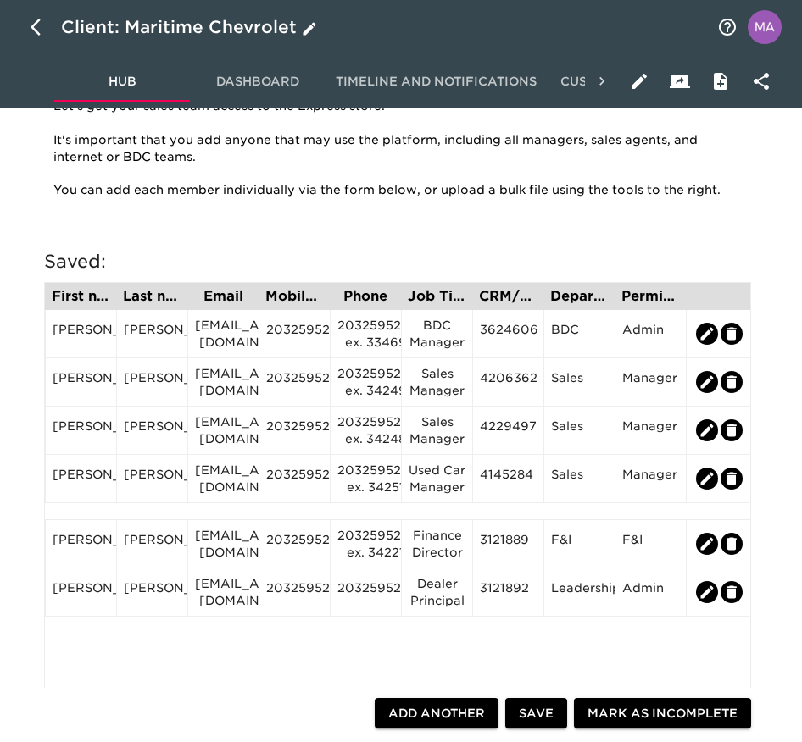
click at [40, 37] on button "button" at bounding box center [40, 27] width 41 height 41
select select "10"
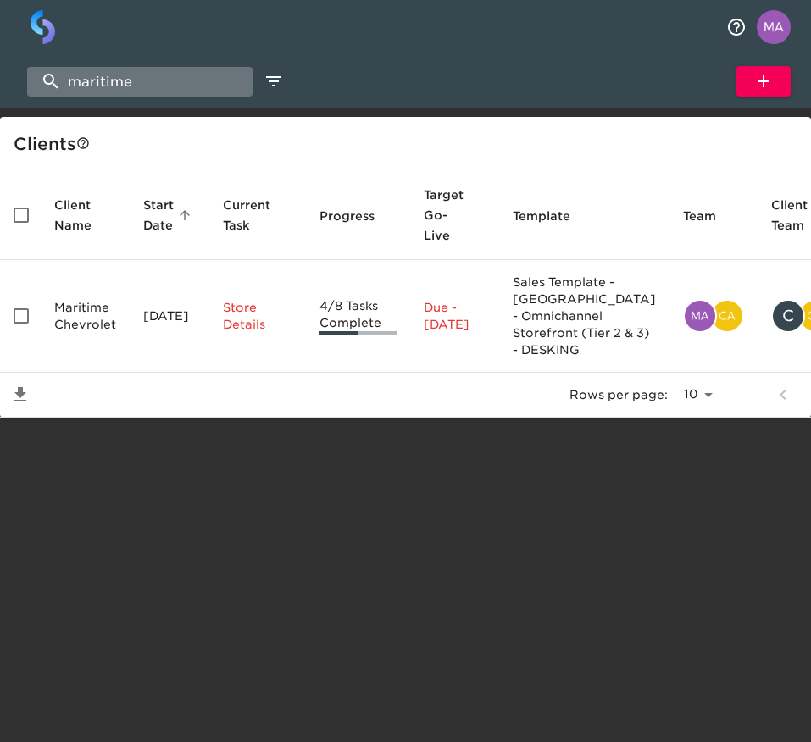
click at [144, 86] on input "maritime" at bounding box center [139, 82] width 225 height 30
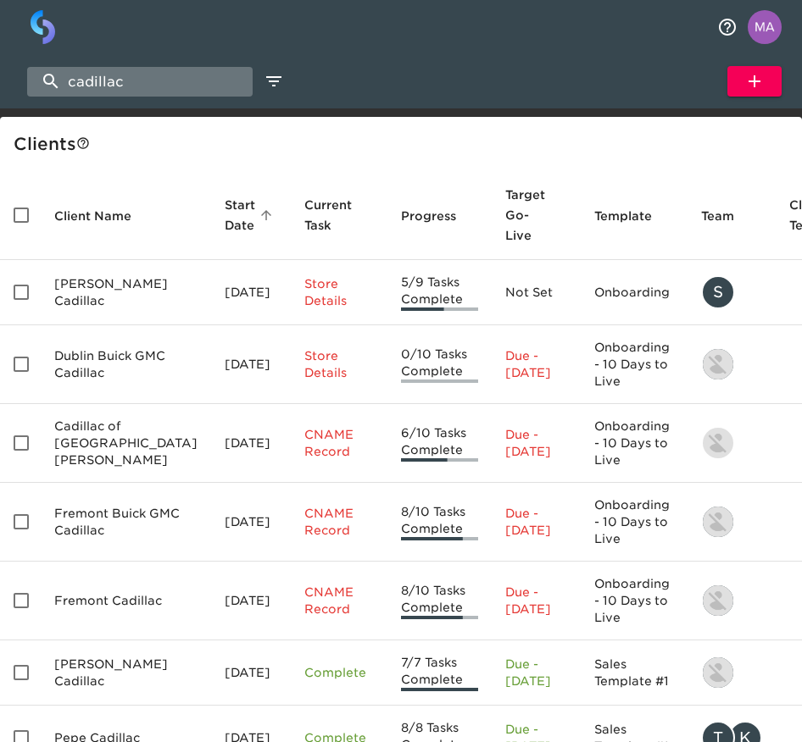
type input "cadillac of [GEOGRAPHIC_DATA]"
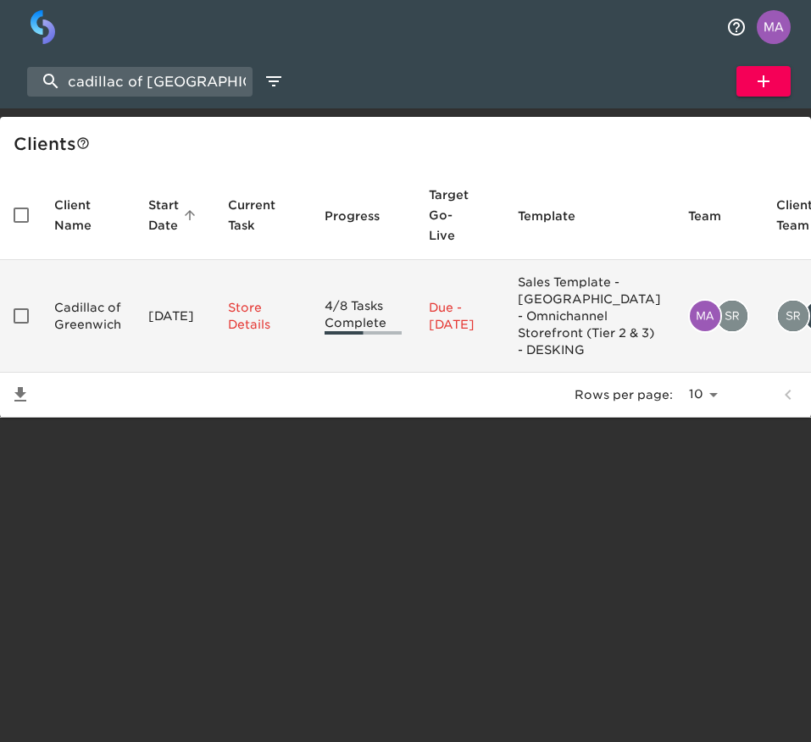
click at [103, 321] on td "Cadillac of Greenwich" at bounding box center [88, 316] width 94 height 113
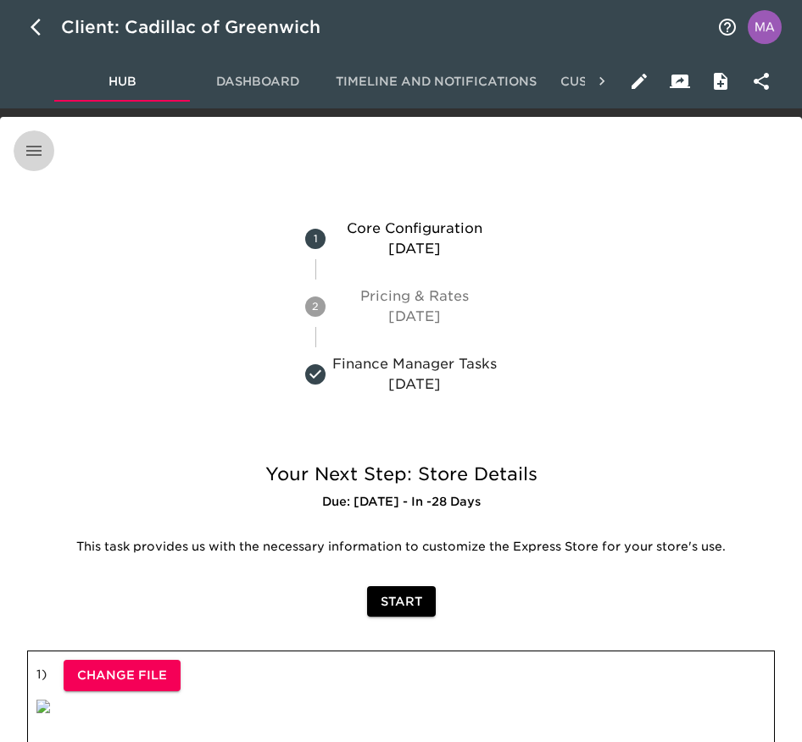
click at [23, 145] on button "button" at bounding box center [34, 151] width 41 height 41
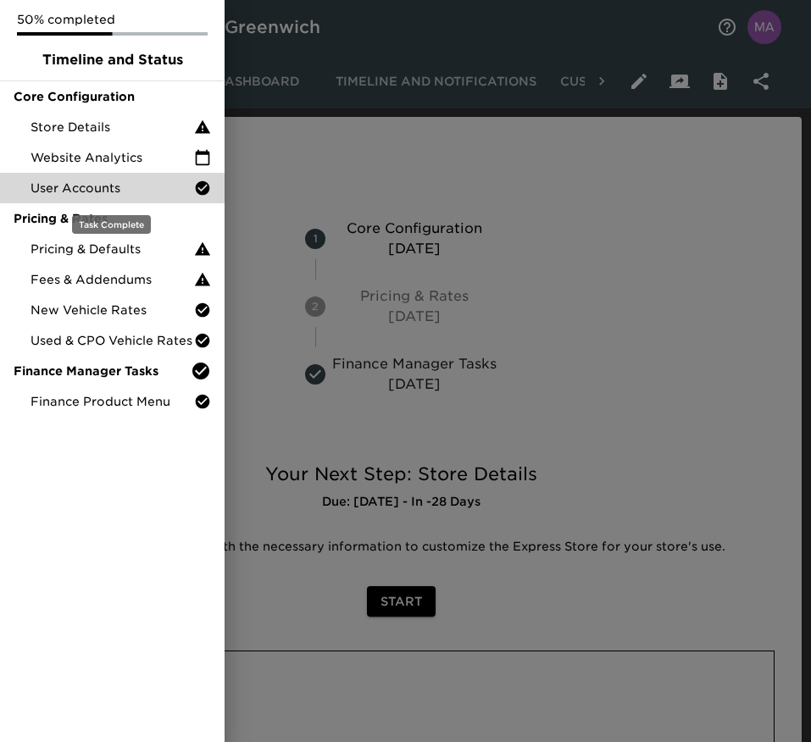
click at [123, 186] on span "User Accounts" at bounding box center [113, 188] width 164 height 17
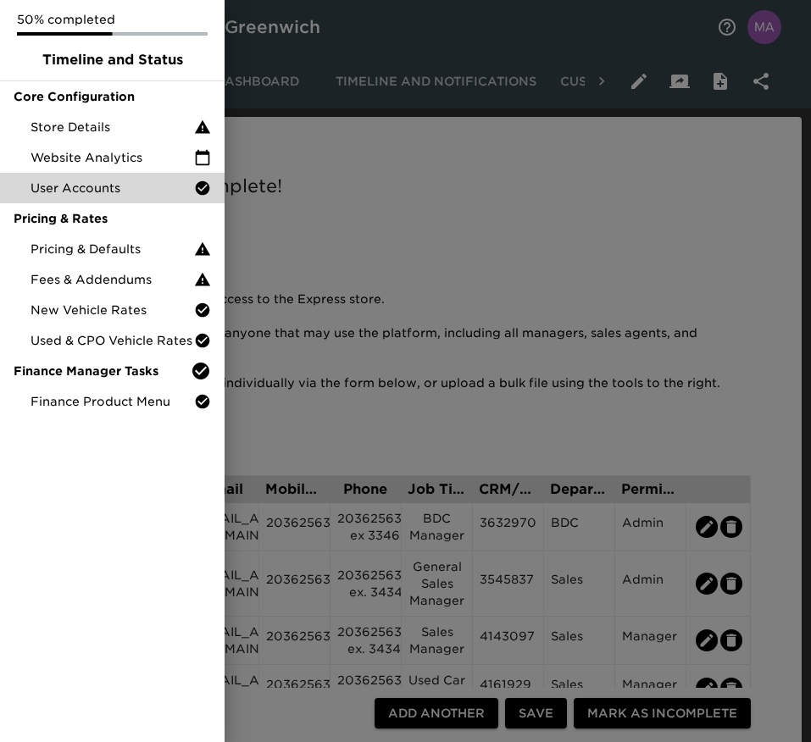
click at [444, 166] on div at bounding box center [405, 371] width 811 height 742
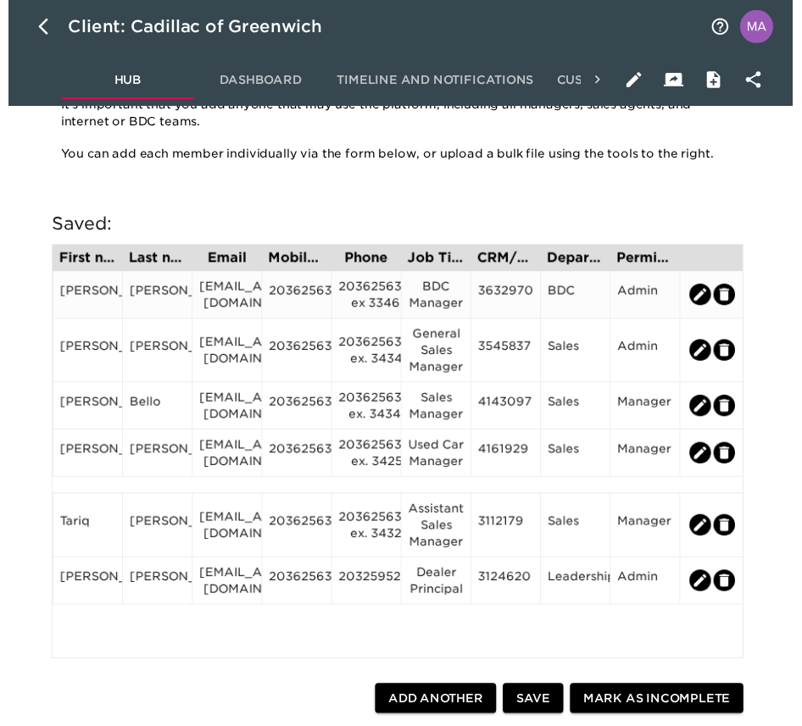
scroll to position [228, 0]
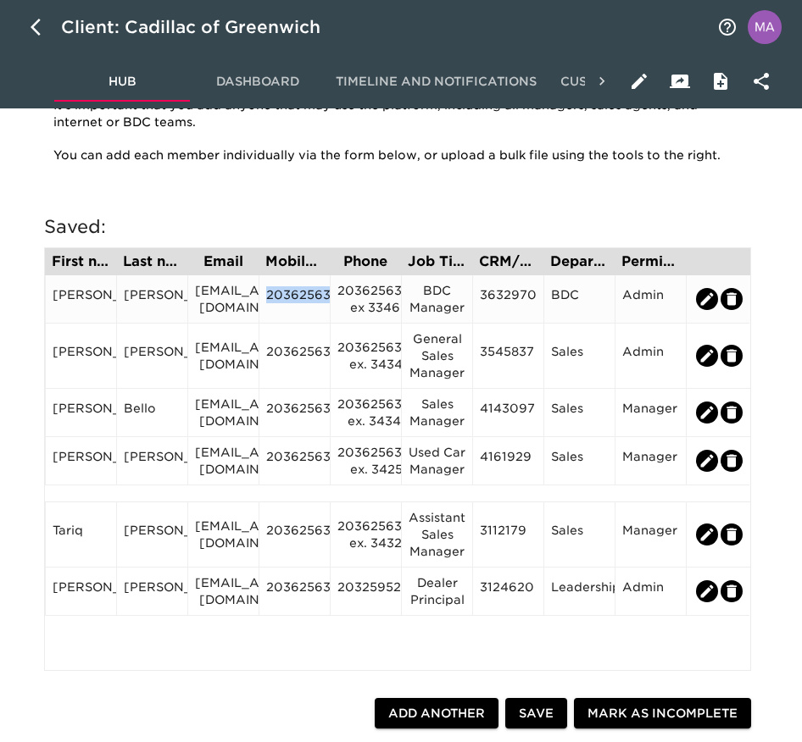
drag, startPoint x: 269, startPoint y: 300, endPoint x: 330, endPoint y: 299, distance: 61.0
click at [330, 299] on div "[PERSON_NAME] [PERSON_NAME] [EMAIL_ADDRESS][DOMAIN_NAME] 2036256300 2036256300 …" at bounding box center [397, 299] width 705 height 48
copy div "2036256300"
drag, startPoint x: 537, startPoint y: 294, endPoint x: 480, endPoint y: 303, distance: 58.3
click at [480, 303] on div "3632970" at bounding box center [507, 299] width 71 height 48
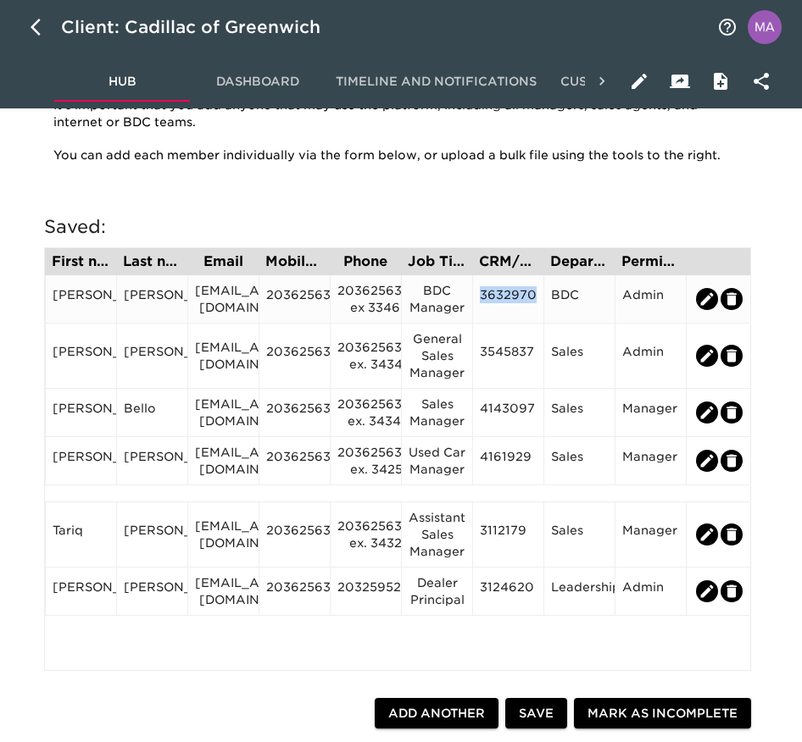
copy div "3632970"
drag, startPoint x: 535, startPoint y: 358, endPoint x: 480, endPoint y: 354, distance: 55.3
click at [480, 354] on div "3545837" at bounding box center [508, 355] width 57 height 25
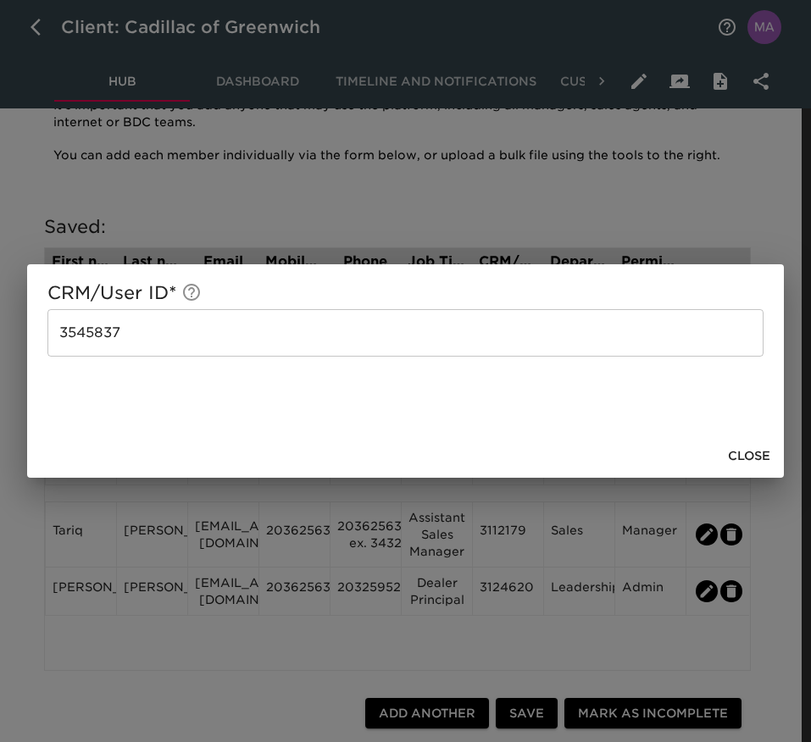
drag, startPoint x: 436, startPoint y: 305, endPoint x: 418, endPoint y: 321, distance: 24.6
click at [418, 321] on div "CRM/User ID * 3545837 ​" at bounding box center [405, 318] width 716 height 75
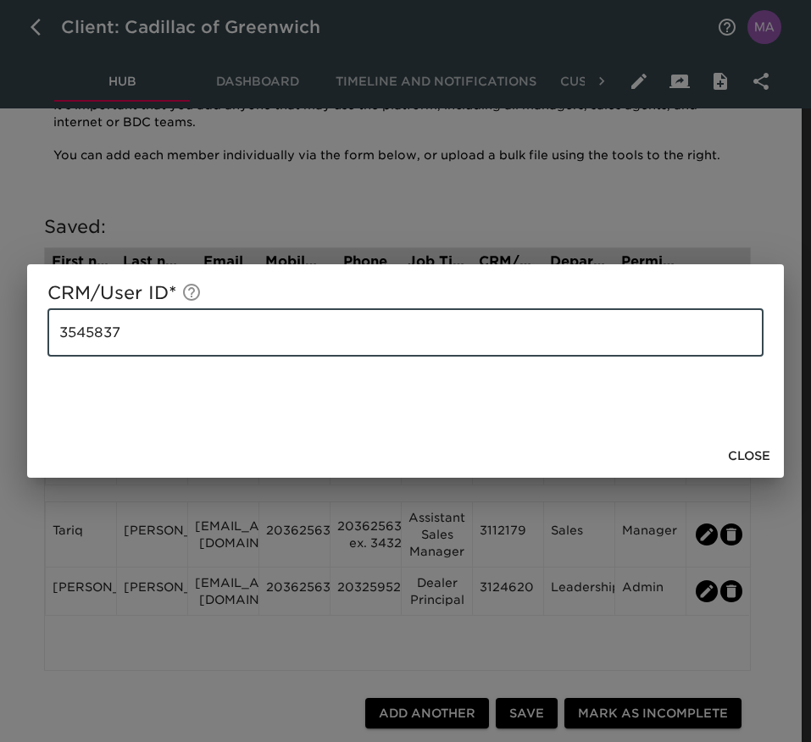
click at [418, 321] on input "3545837" at bounding box center [405, 332] width 716 height 47
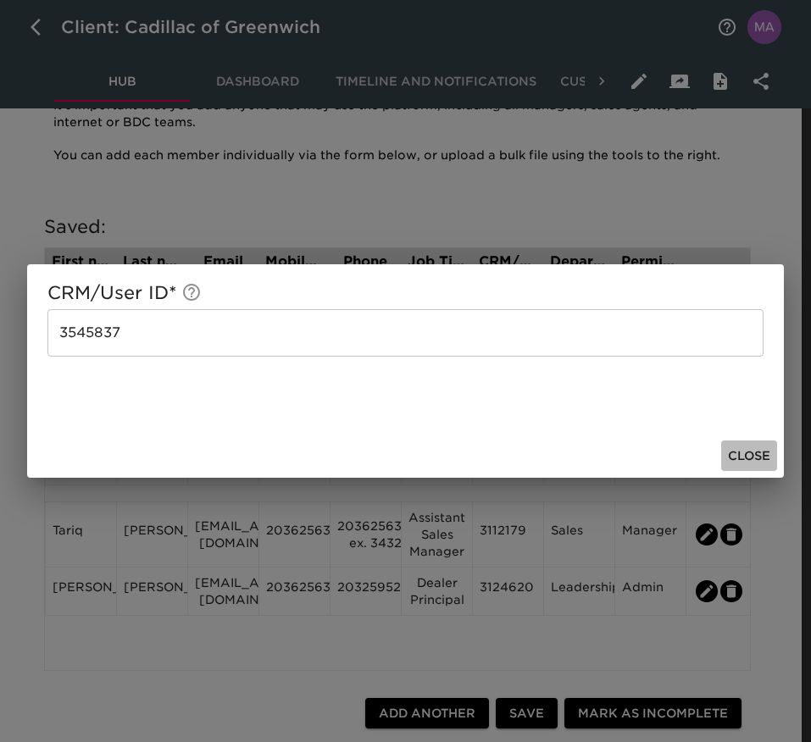
click at [761, 457] on span "Close" at bounding box center [749, 456] width 42 height 21
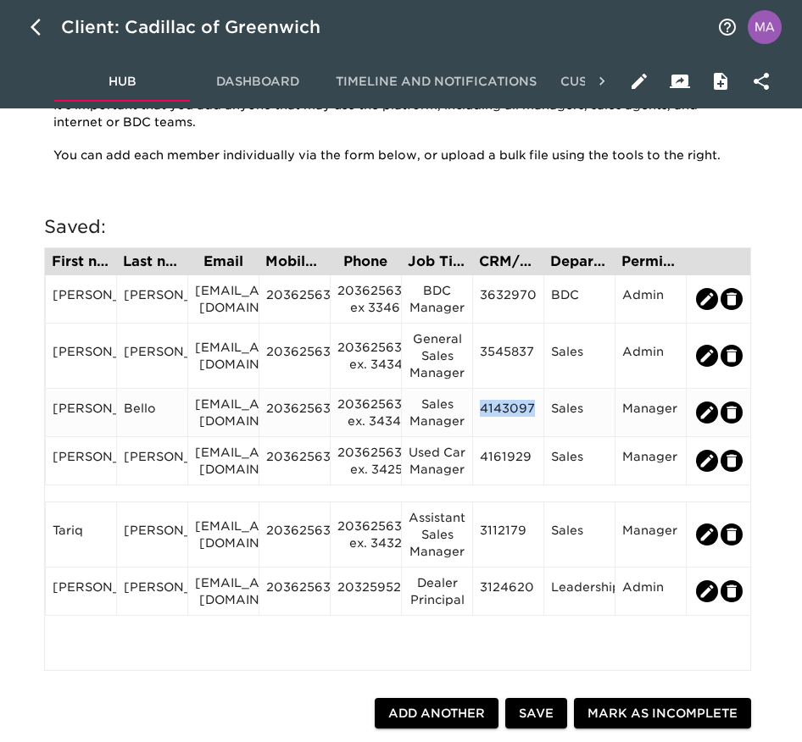
drag, startPoint x: 537, startPoint y: 408, endPoint x: 481, endPoint y: 425, distance: 58.7
click at [481, 425] on div "4143097" at bounding box center [507, 413] width 71 height 48
copy div "4143097"
drag, startPoint x: 536, startPoint y: 467, endPoint x: 479, endPoint y: 462, distance: 57.9
click at [479, 462] on div "4161929" at bounding box center [507, 461] width 71 height 48
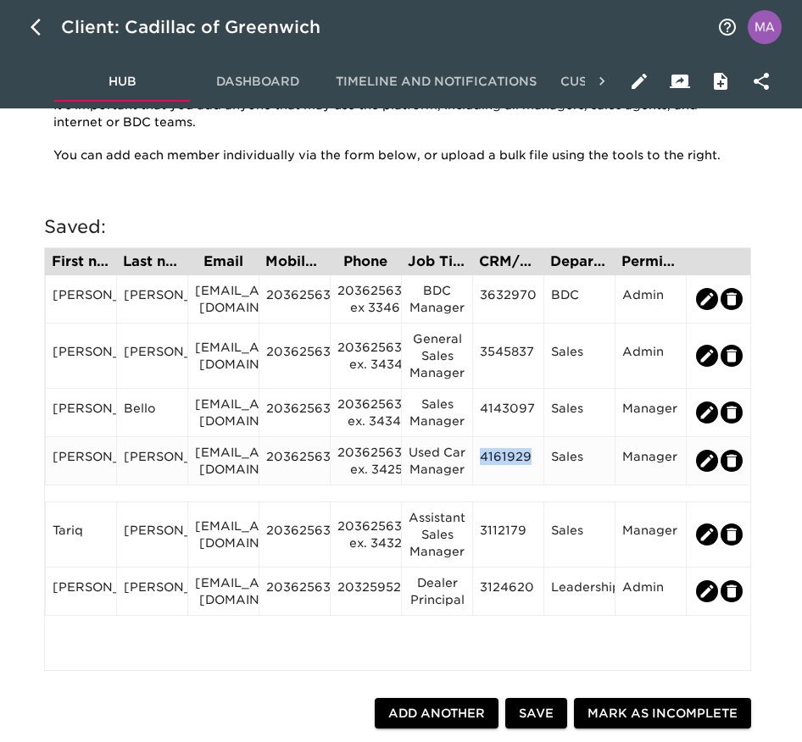
copy div "4161929"
drag, startPoint x: 531, startPoint y: 531, endPoint x: 482, endPoint y: 531, distance: 49.2
click at [482, 531] on div "3112179" at bounding box center [508, 534] width 57 height 25
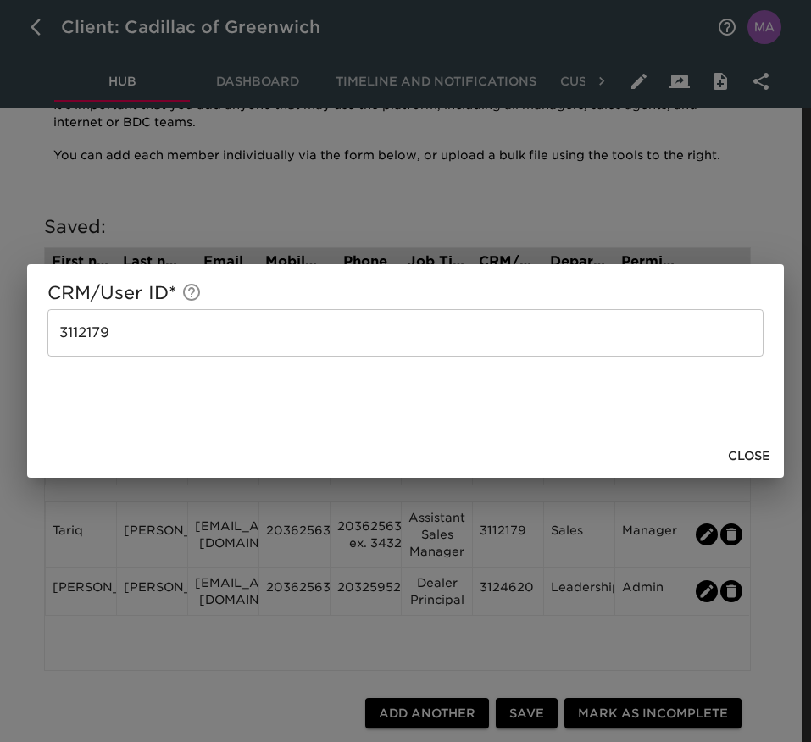
click at [295, 340] on input "3112179" at bounding box center [405, 332] width 716 height 47
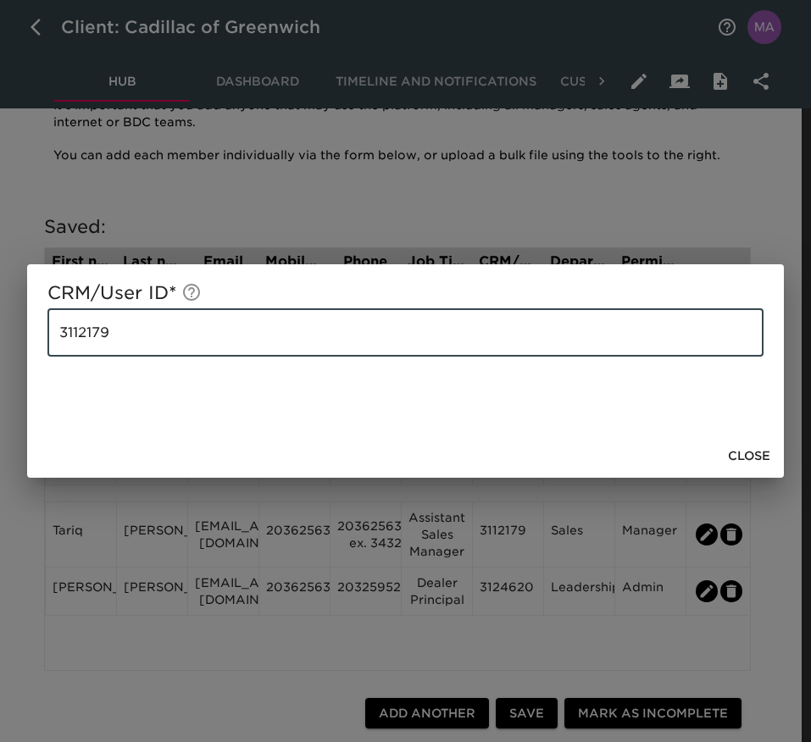
click at [295, 340] on input "3112179" at bounding box center [405, 332] width 716 height 47
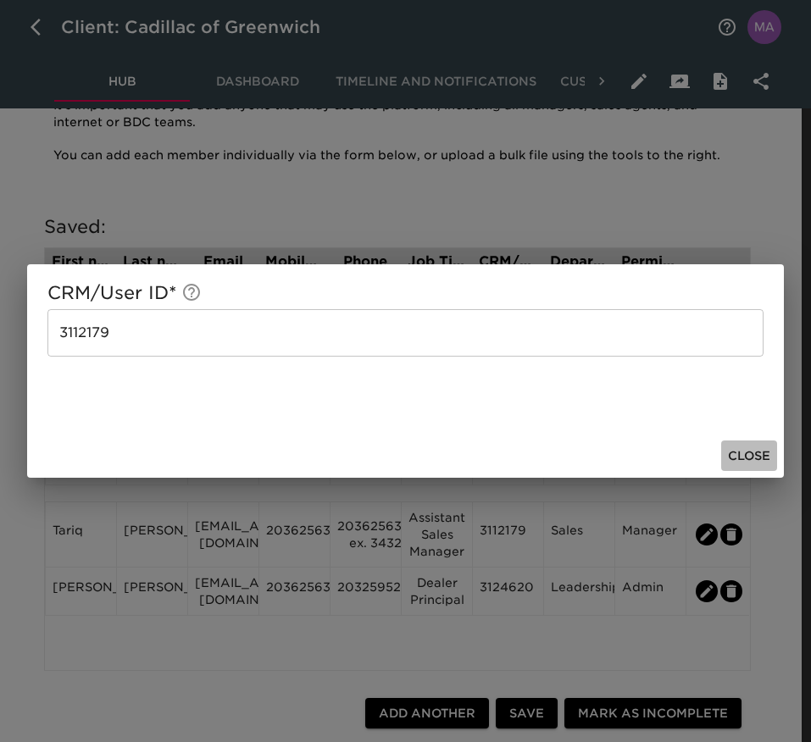
click at [770, 447] on span "Close" at bounding box center [749, 456] width 42 height 21
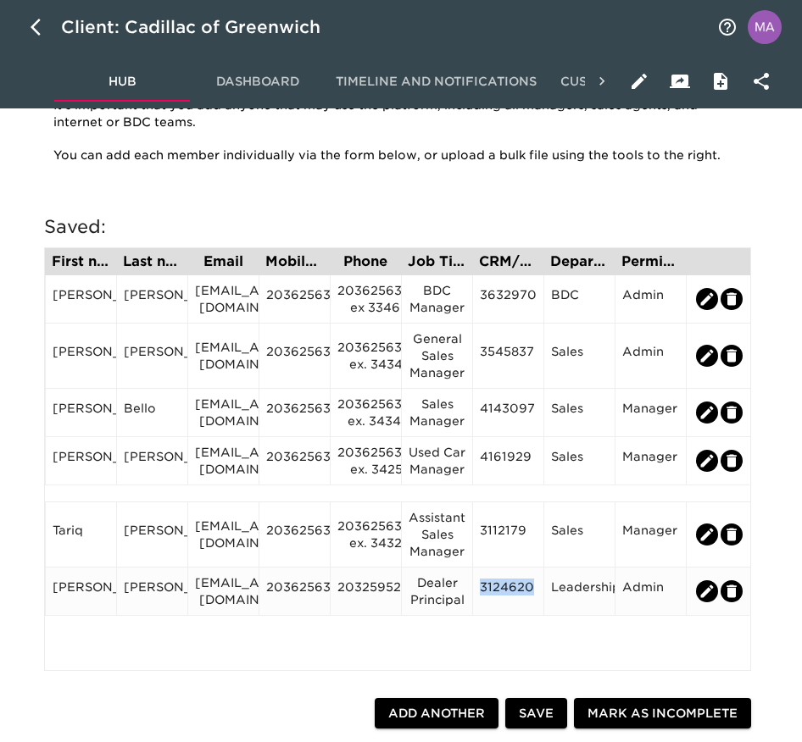
drag, startPoint x: 538, startPoint y: 584, endPoint x: 481, endPoint y: 586, distance: 56.8
click at [481, 586] on div "3124620" at bounding box center [507, 592] width 71 height 48
copy div "3124620"
click at [196, 350] on div "[EMAIL_ADDRESS][DOMAIN_NAME]" at bounding box center [223, 356] width 57 height 34
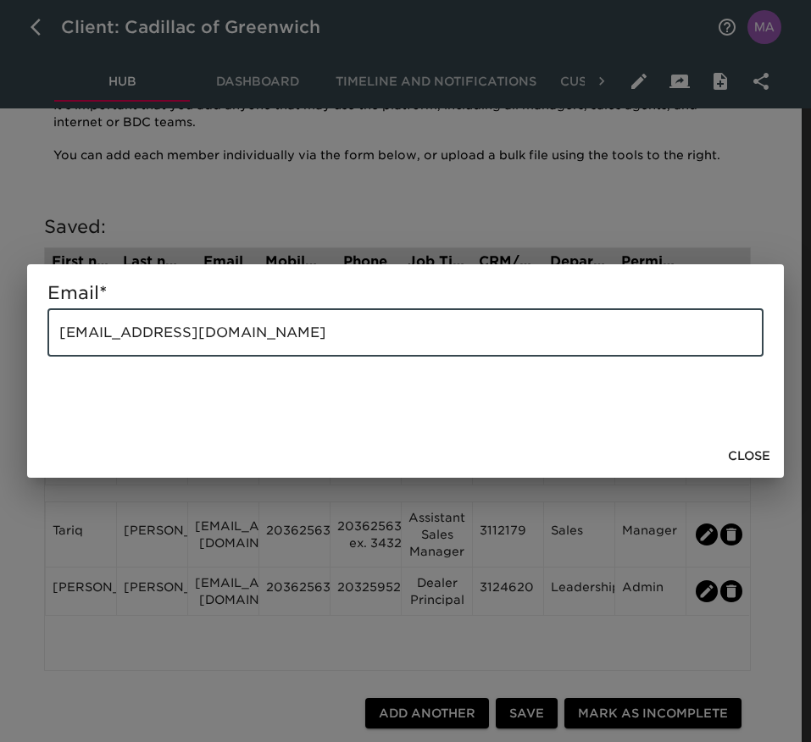
drag, startPoint x: 393, startPoint y: 353, endPoint x: 353, endPoint y: 325, distance: 49.4
click at [353, 325] on input "[EMAIL_ADDRESS][DOMAIN_NAME]" at bounding box center [405, 332] width 716 height 47
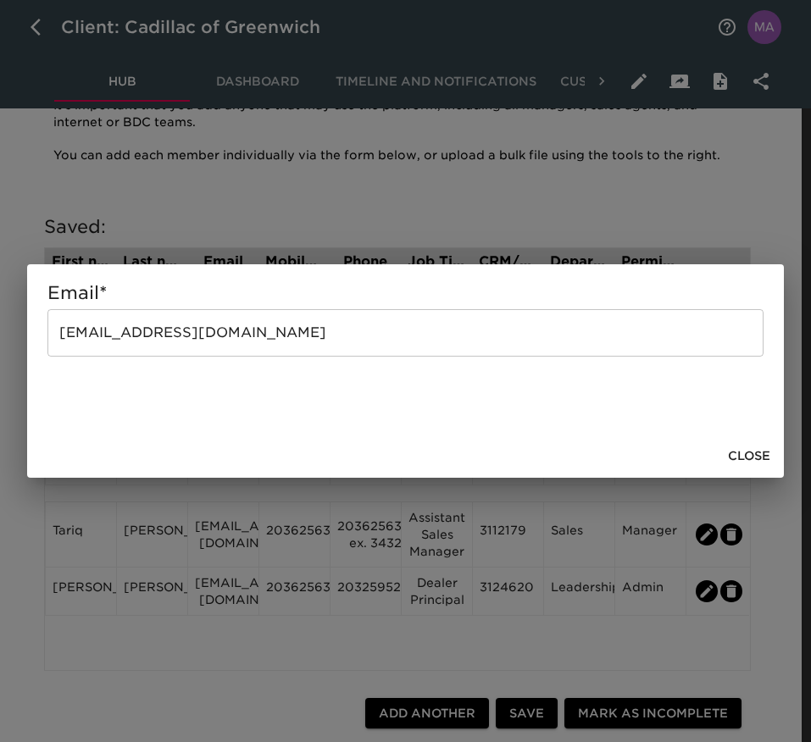
click at [759, 459] on span "Close" at bounding box center [749, 456] width 42 height 21
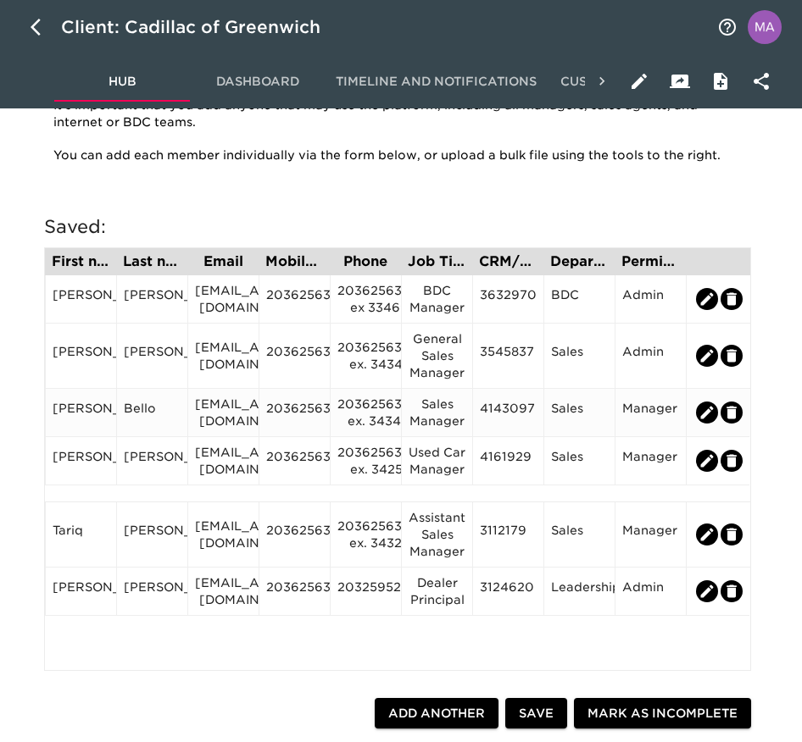
click at [219, 414] on div "[EMAIL_ADDRESS][DOMAIN_NAME]" at bounding box center [223, 413] width 57 height 34
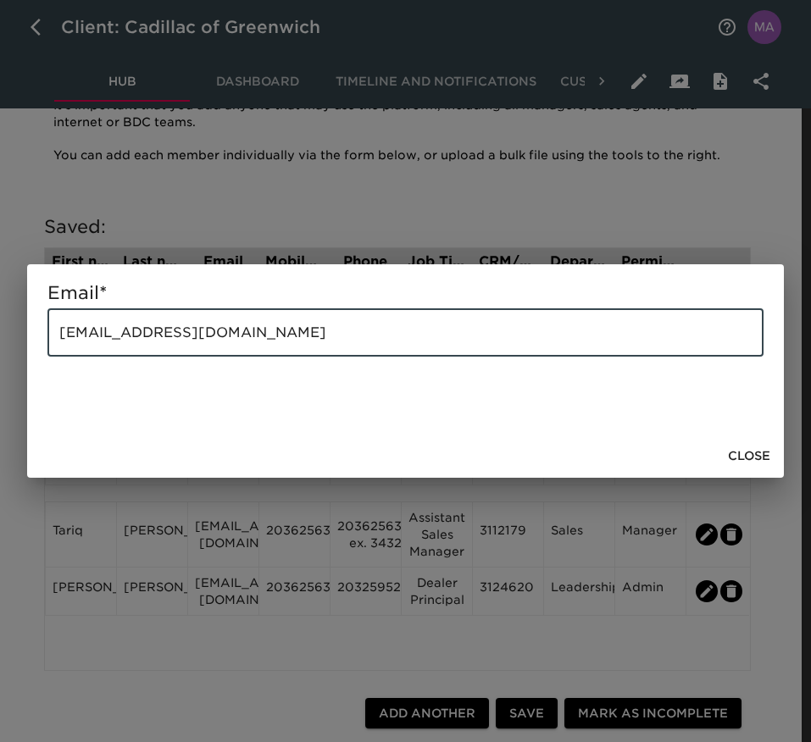
drag, startPoint x: 309, startPoint y: 325, endPoint x: -23, endPoint y: 305, distance: 332.8
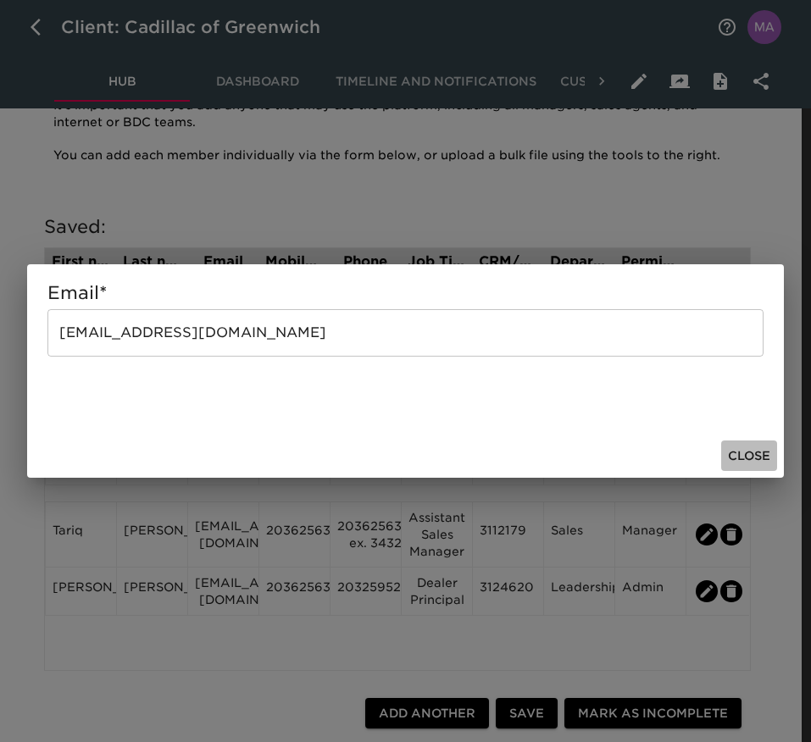
click at [742, 453] on span "Close" at bounding box center [749, 456] width 42 height 21
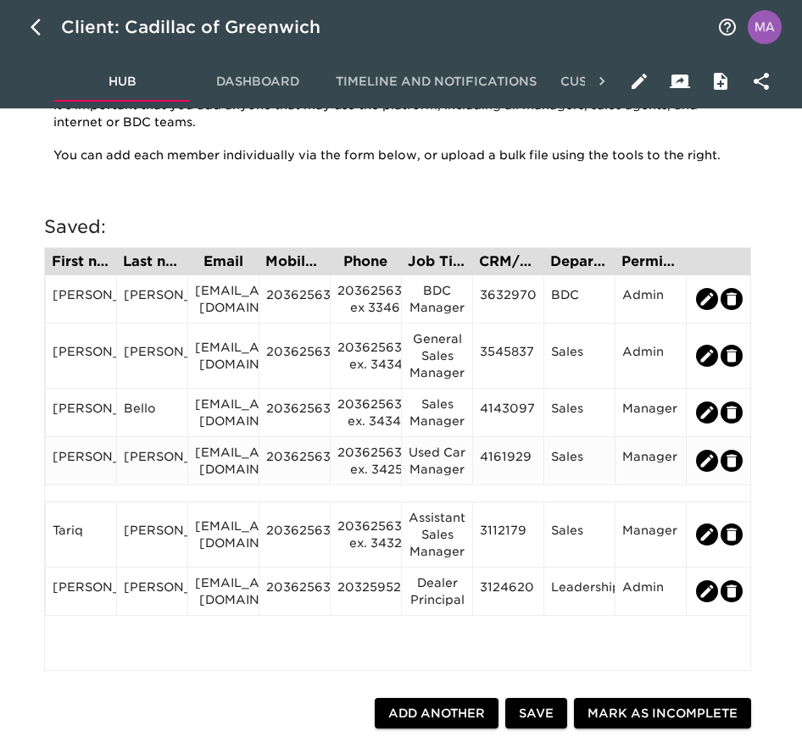
click at [233, 471] on div "[EMAIL_ADDRESS][DOMAIN_NAME]" at bounding box center [223, 461] width 57 height 34
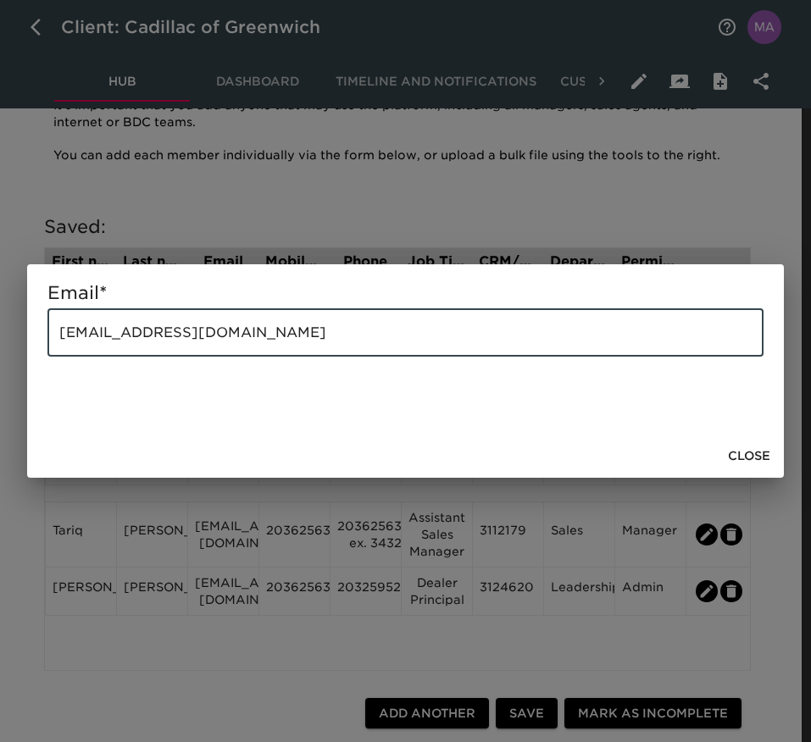
drag, startPoint x: 408, startPoint y: 344, endPoint x: -14, endPoint y: 308, distance: 424.4
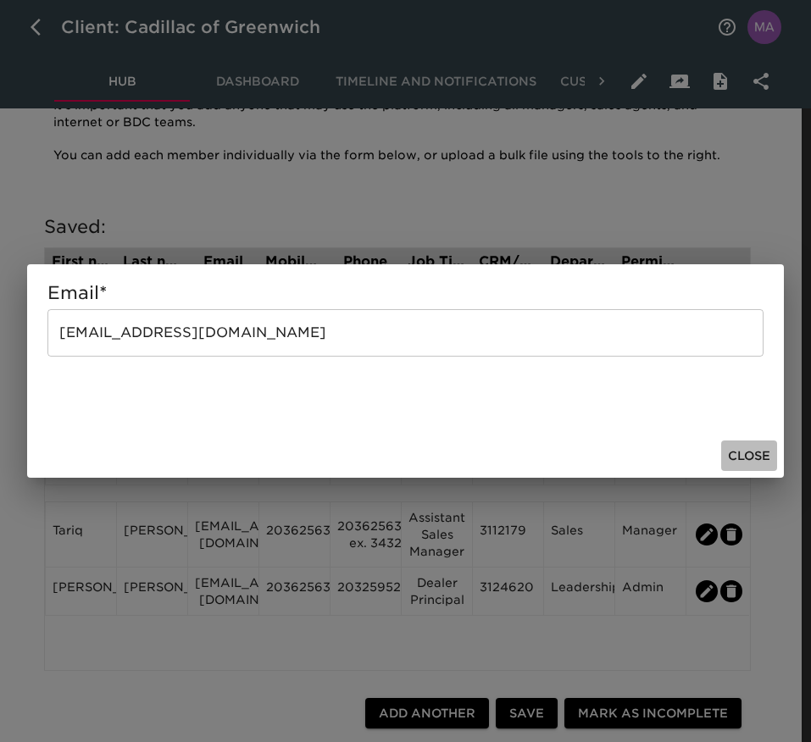
click at [742, 461] on span "Close" at bounding box center [749, 456] width 42 height 21
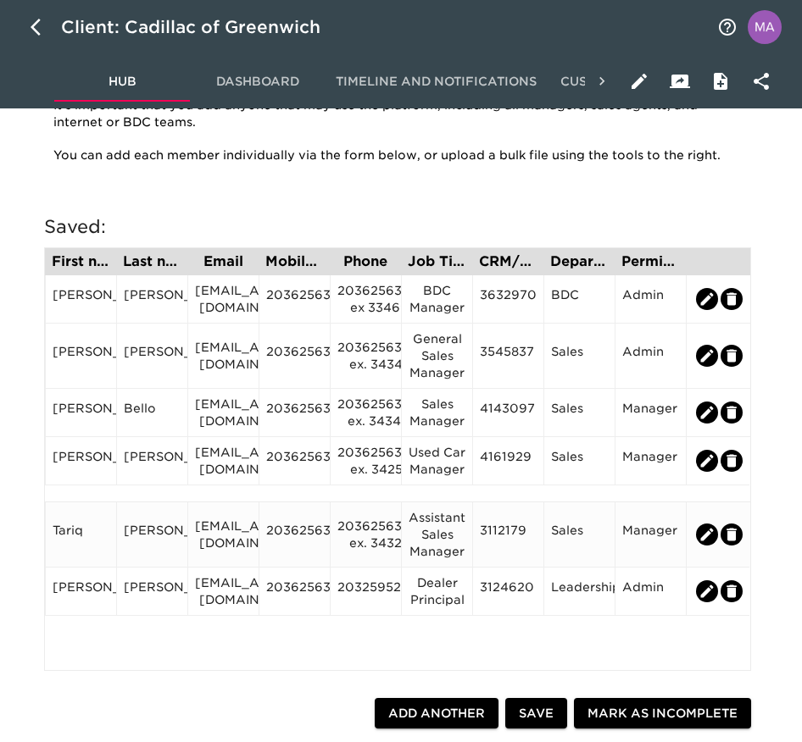
click at [229, 521] on div "[EMAIL_ADDRESS][DOMAIN_NAME]" at bounding box center [223, 535] width 57 height 34
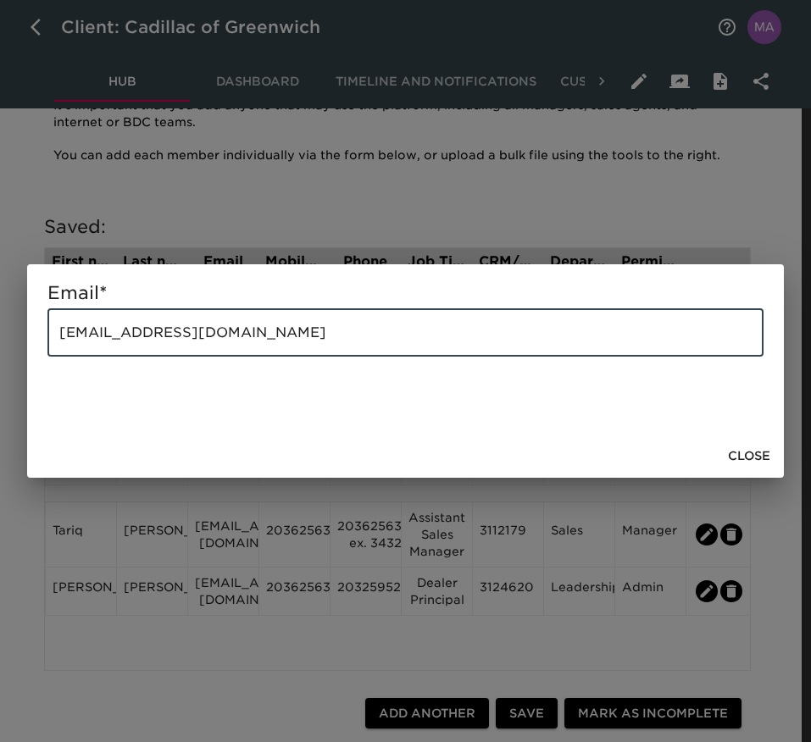
drag, startPoint x: 341, startPoint y: 317, endPoint x: 50, endPoint y: 319, distance: 290.7
click at [50, 319] on input "[EMAIL_ADDRESS][DOMAIN_NAME]" at bounding box center [405, 332] width 716 height 47
click at [742, 451] on span "Close" at bounding box center [749, 456] width 42 height 21
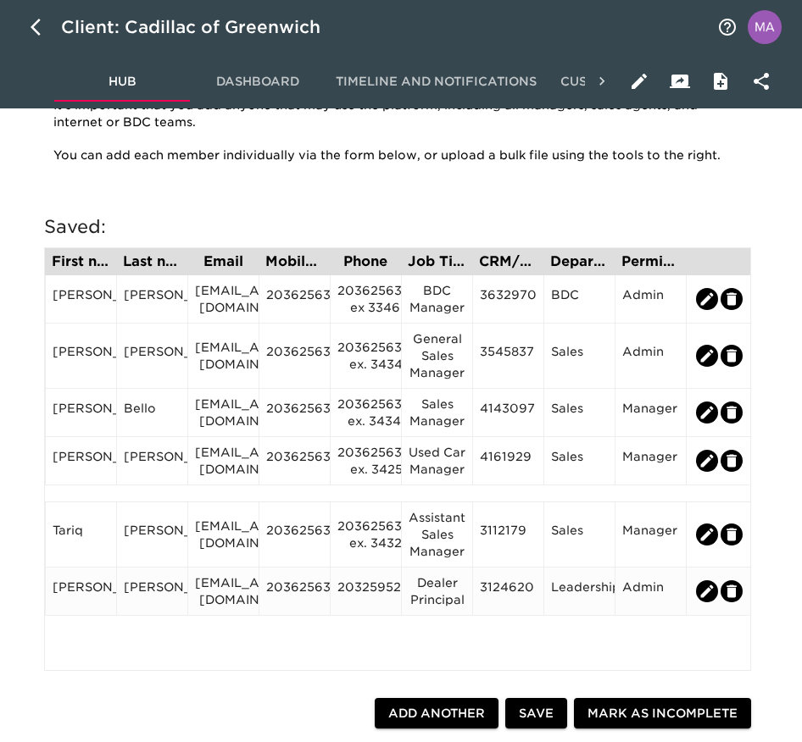
click at [236, 584] on div "[EMAIL_ADDRESS][DOMAIN_NAME]" at bounding box center [223, 592] width 57 height 34
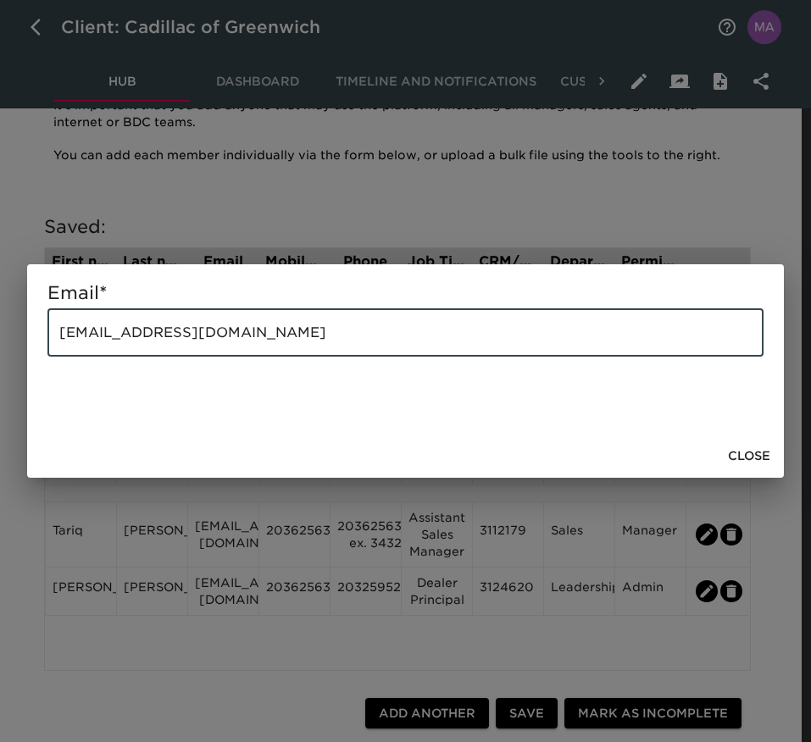
drag, startPoint x: 365, startPoint y: 332, endPoint x: -93, endPoint y: 332, distance: 458.5
click at [741, 447] on span "Close" at bounding box center [749, 456] width 42 height 21
